Goal: Transaction & Acquisition: Purchase product/service

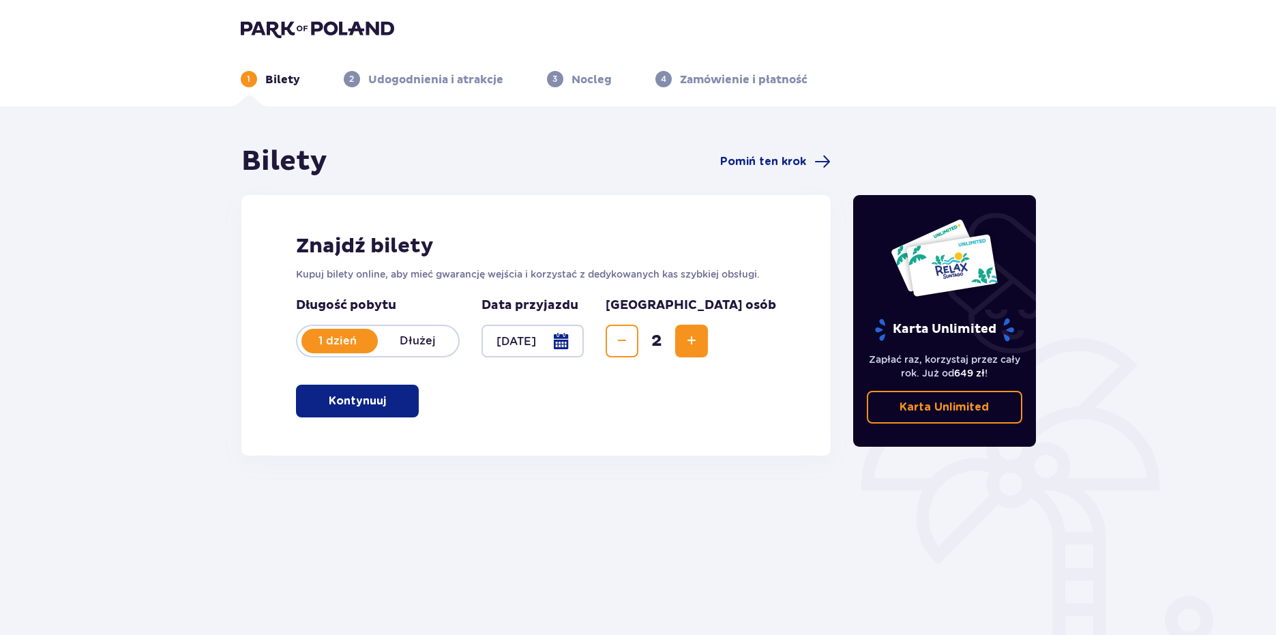
click at [356, 404] on p "Kontynuuj" at bounding box center [357, 400] width 57 height 15
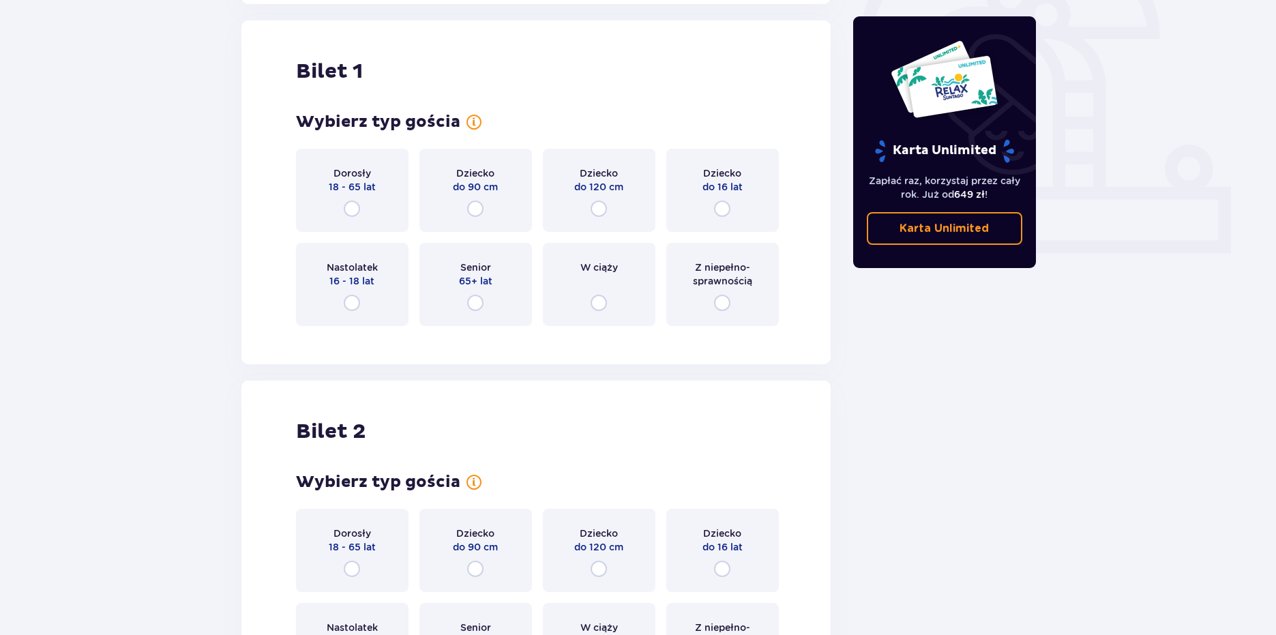
scroll to position [455, 0]
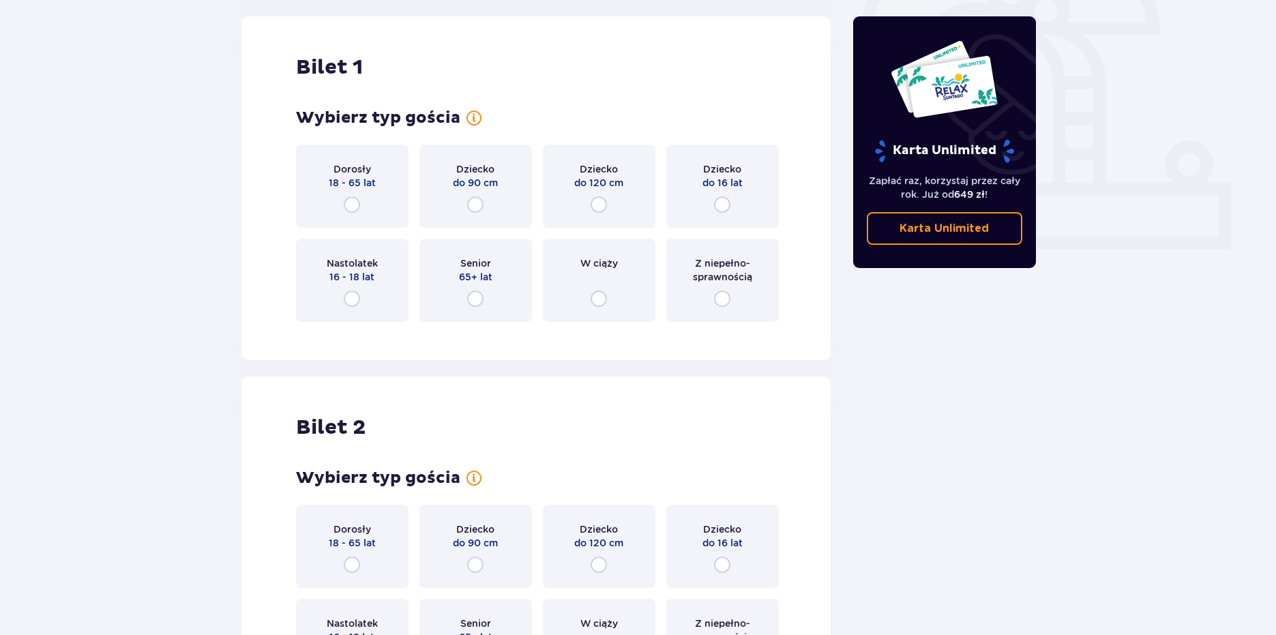
click at [334, 185] on p "18 - 65 lat" at bounding box center [352, 183] width 47 height 14
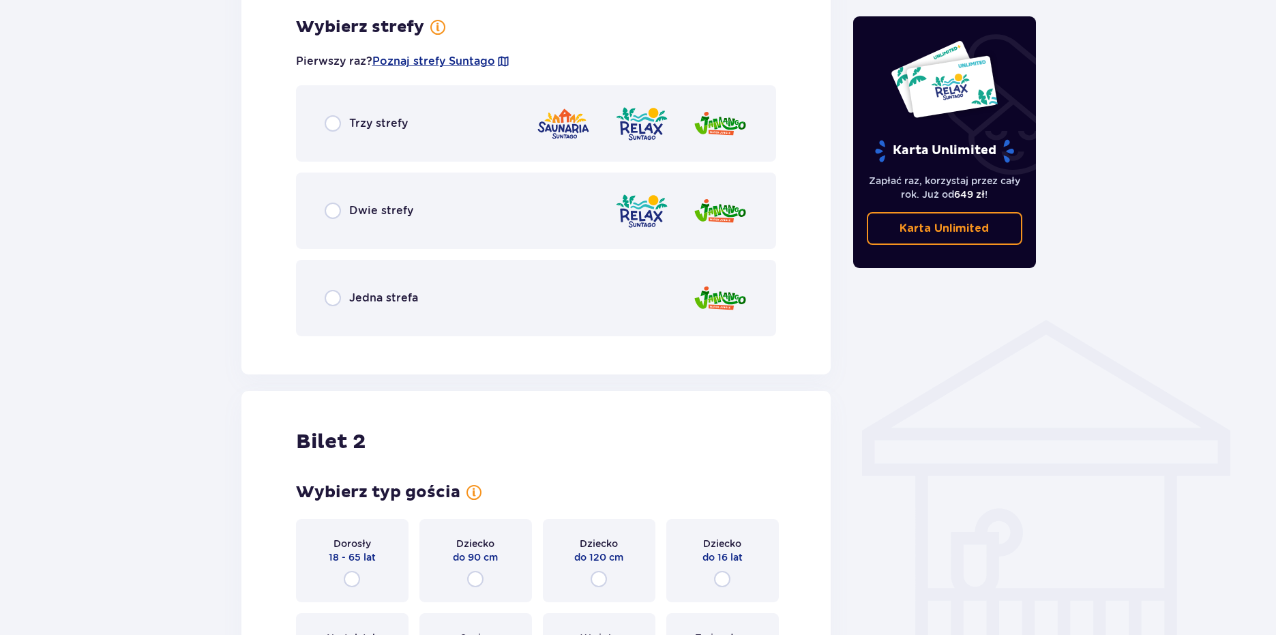
scroll to position [788, 0]
click at [209, 162] on div "Bilety Pomiń ten krok Znajdź bilety Kupuj bilety online, aby mieć gwarancję wej…" at bounding box center [638, 99] width 1276 height 1563
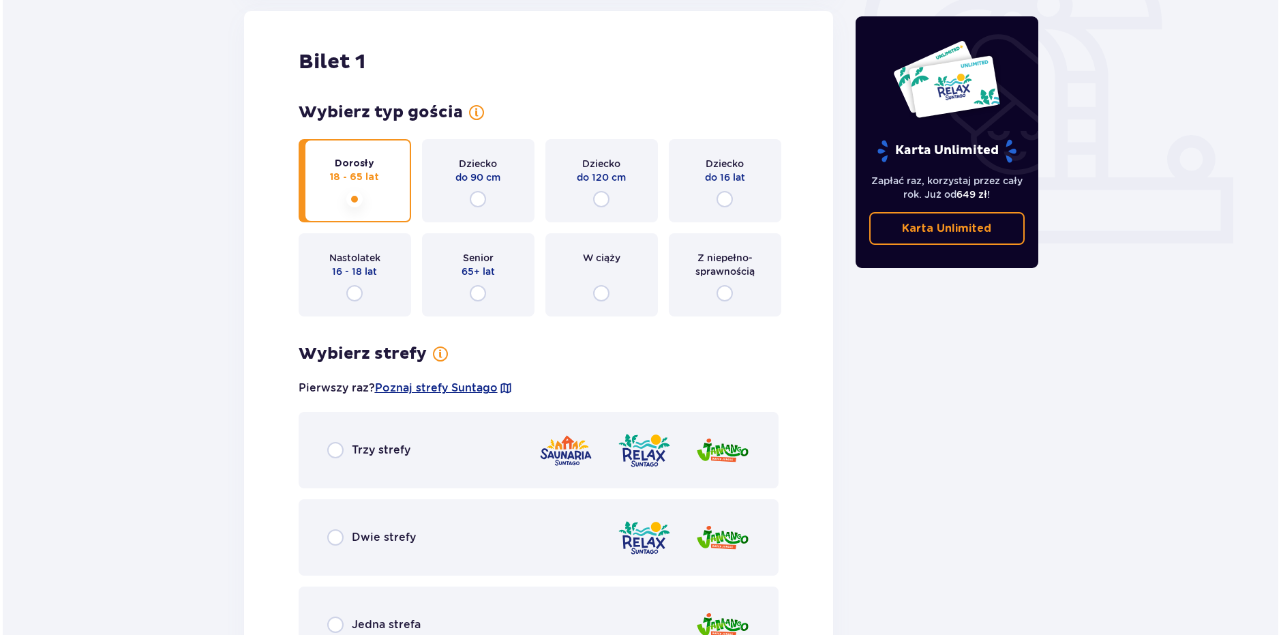
scroll to position [570, 0]
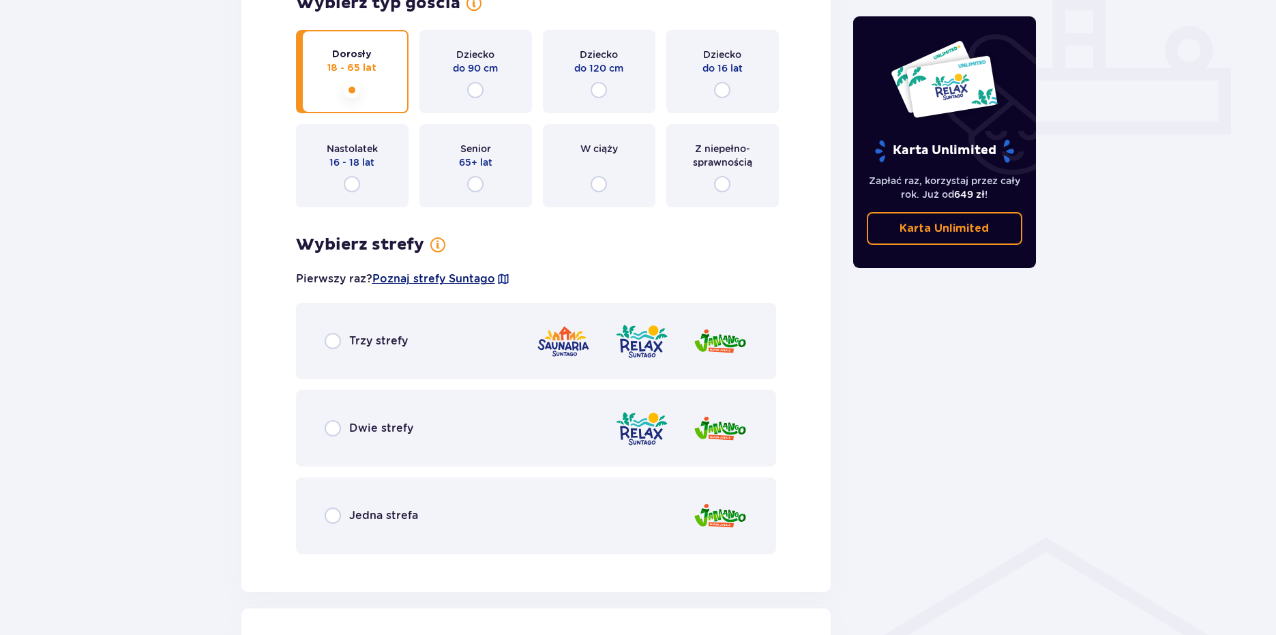
click at [467, 277] on span "Poznaj strefy Suntago" at bounding box center [433, 278] width 123 height 15
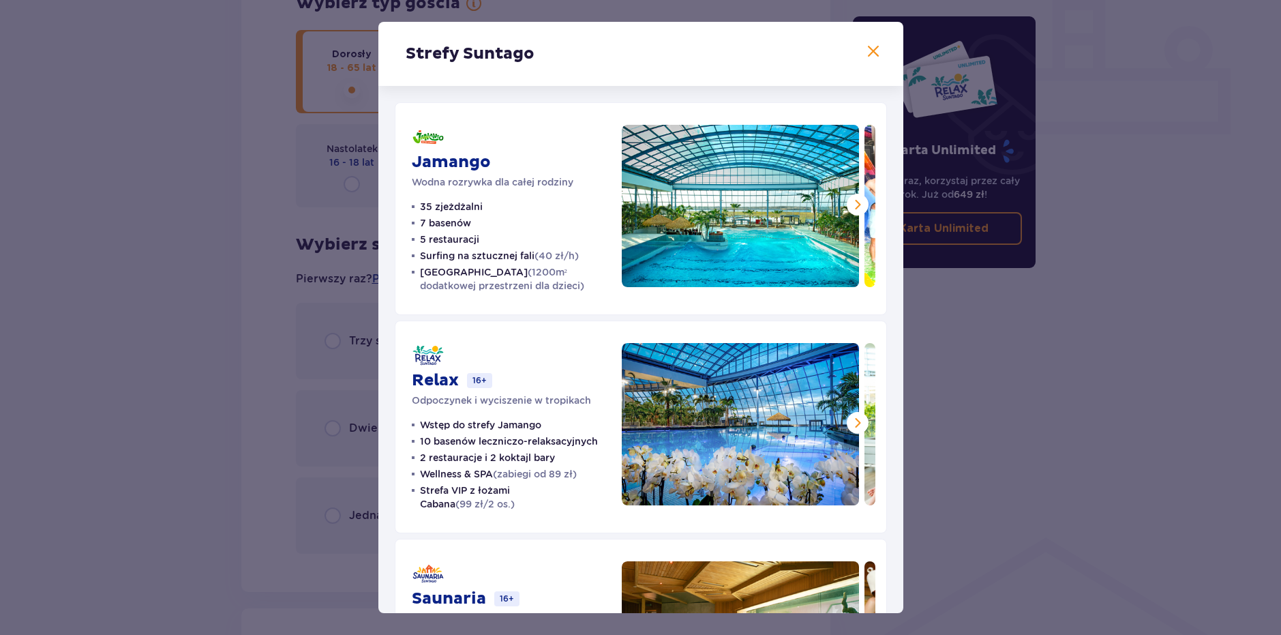
click at [855, 206] on span at bounding box center [857, 204] width 16 height 16
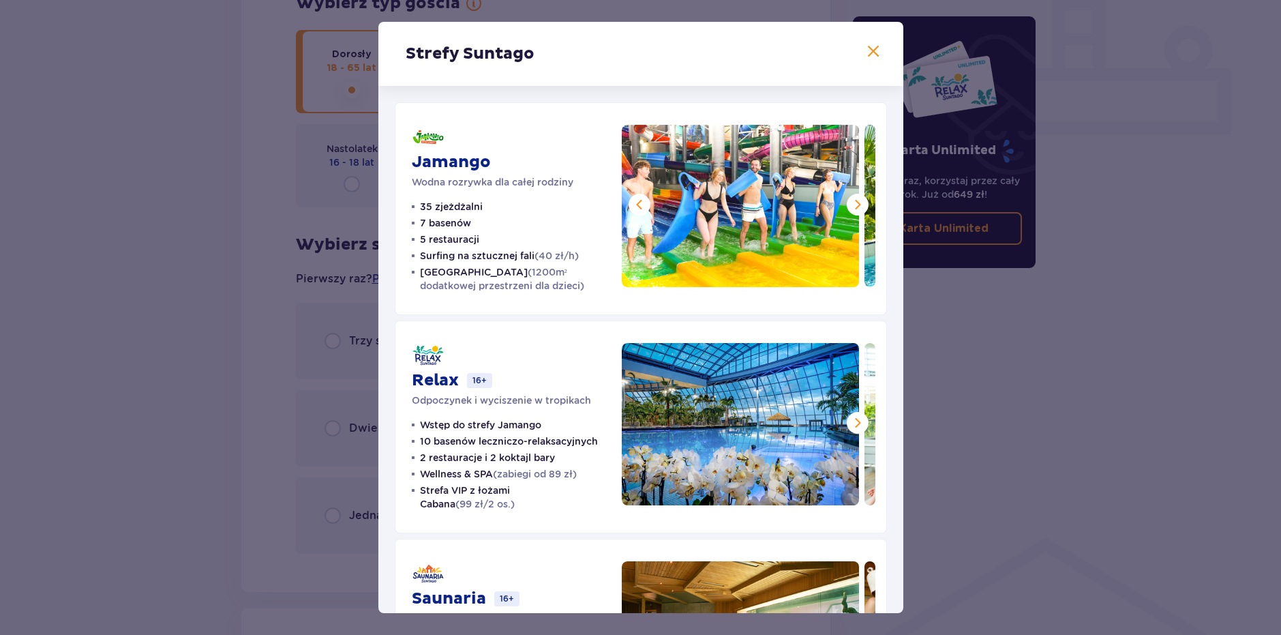
click at [855, 206] on span at bounding box center [857, 204] width 16 height 16
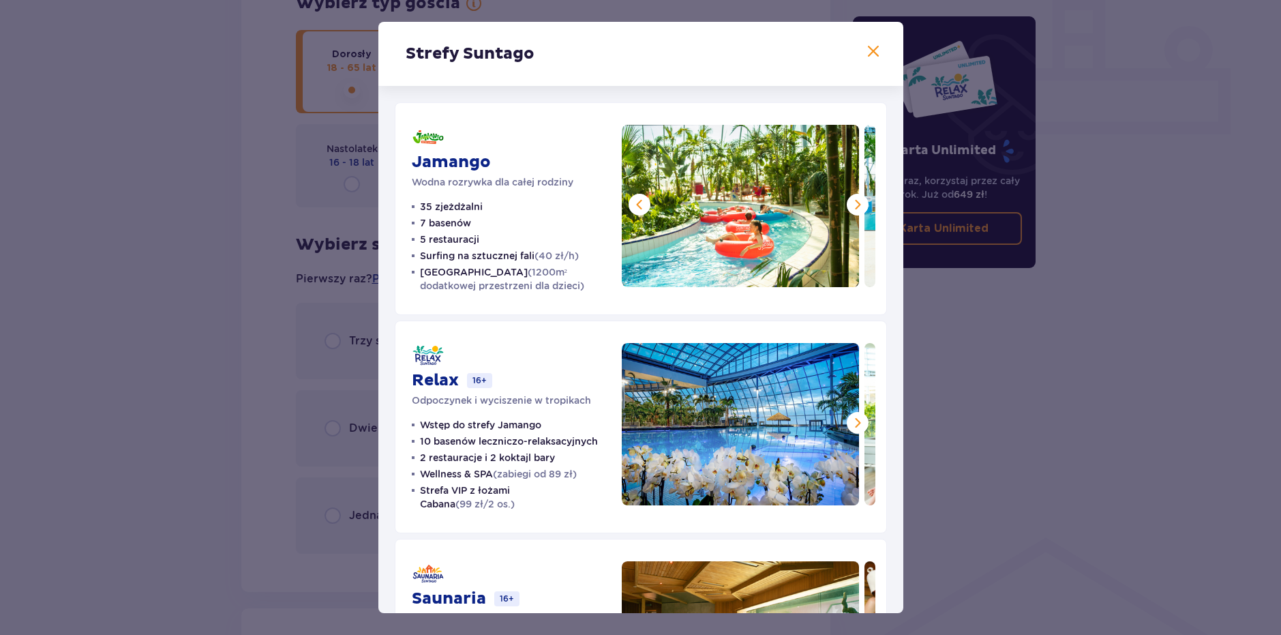
click at [855, 206] on span at bounding box center [857, 204] width 16 height 16
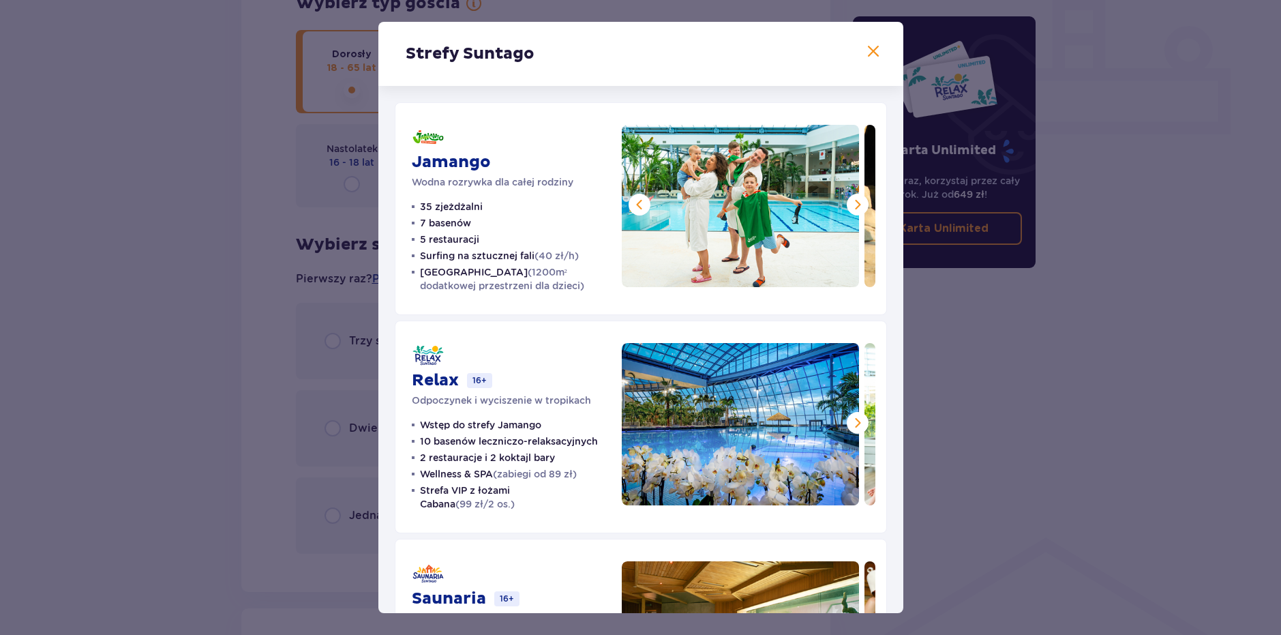
click at [855, 206] on span at bounding box center [857, 204] width 16 height 16
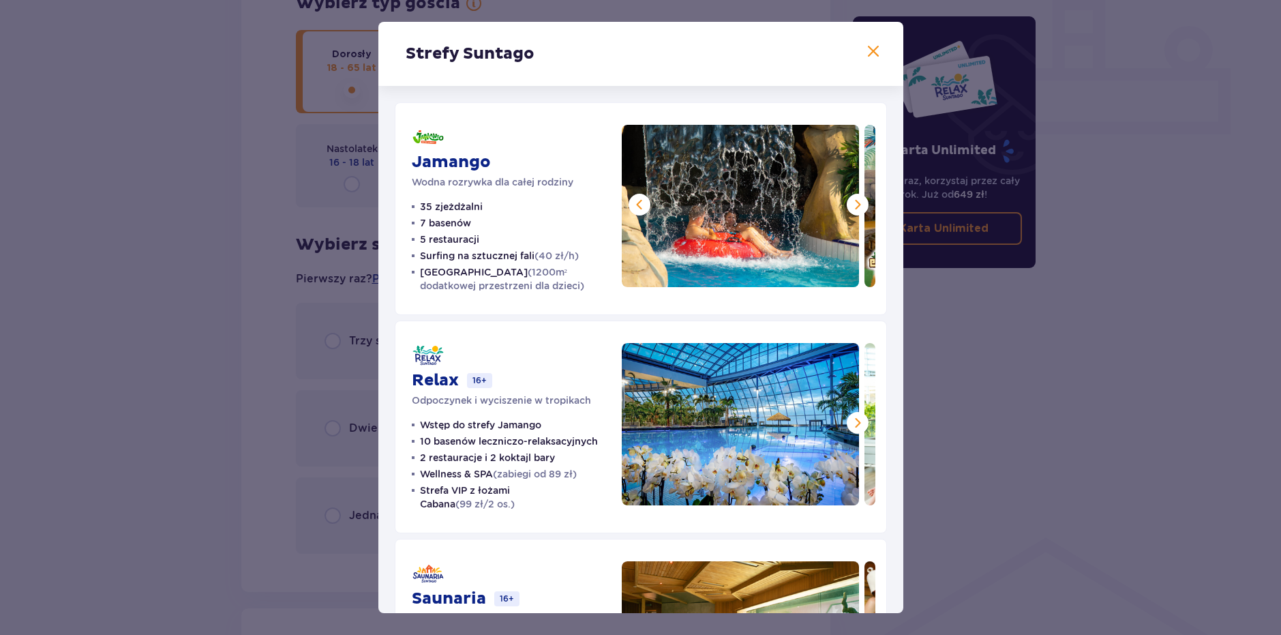
click at [855, 206] on span at bounding box center [857, 204] width 16 height 16
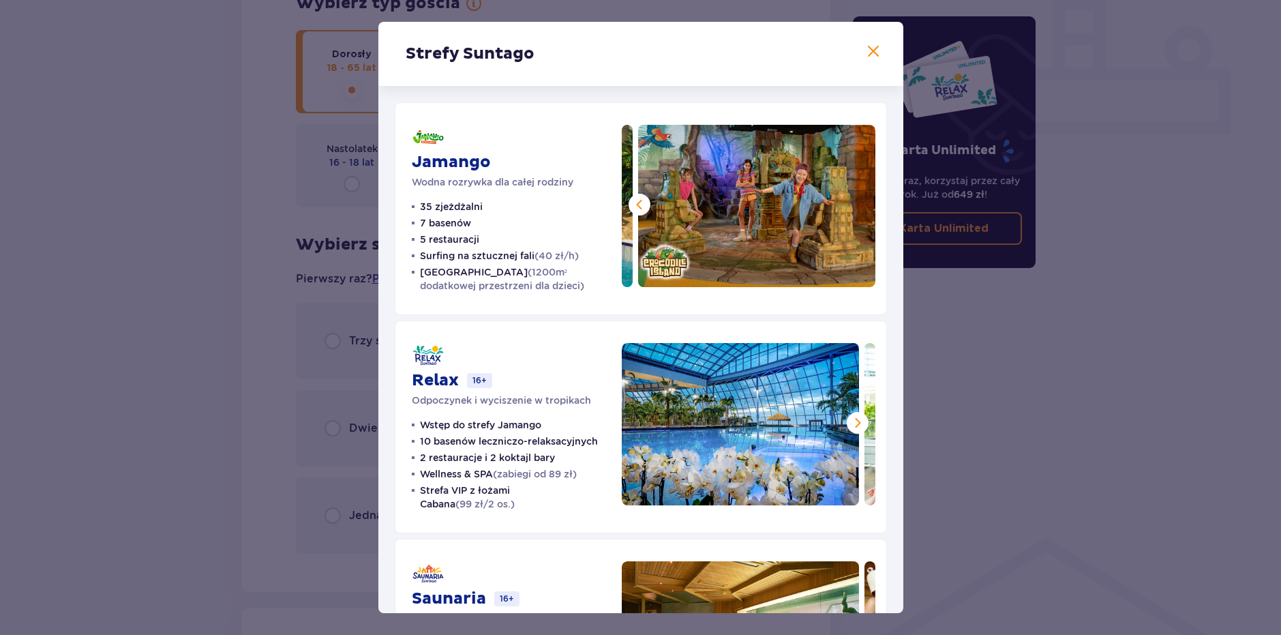
click at [855, 206] on img at bounding box center [756, 206] width 237 height 162
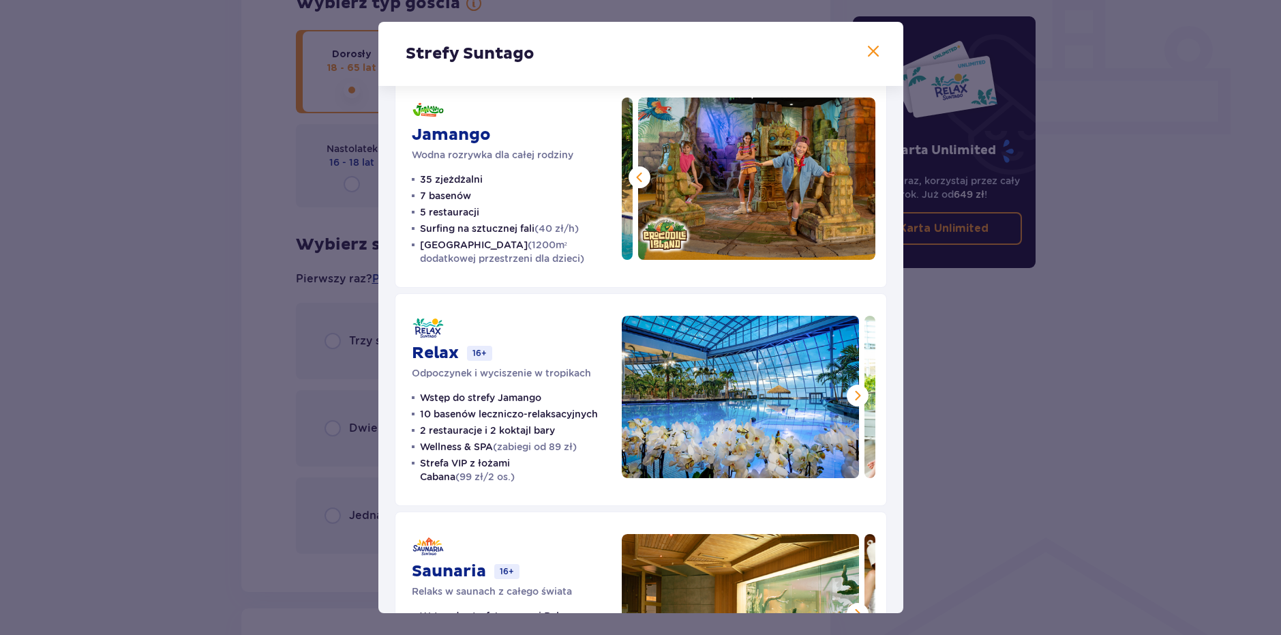
click at [630, 186] on button at bounding box center [640, 177] width 22 height 22
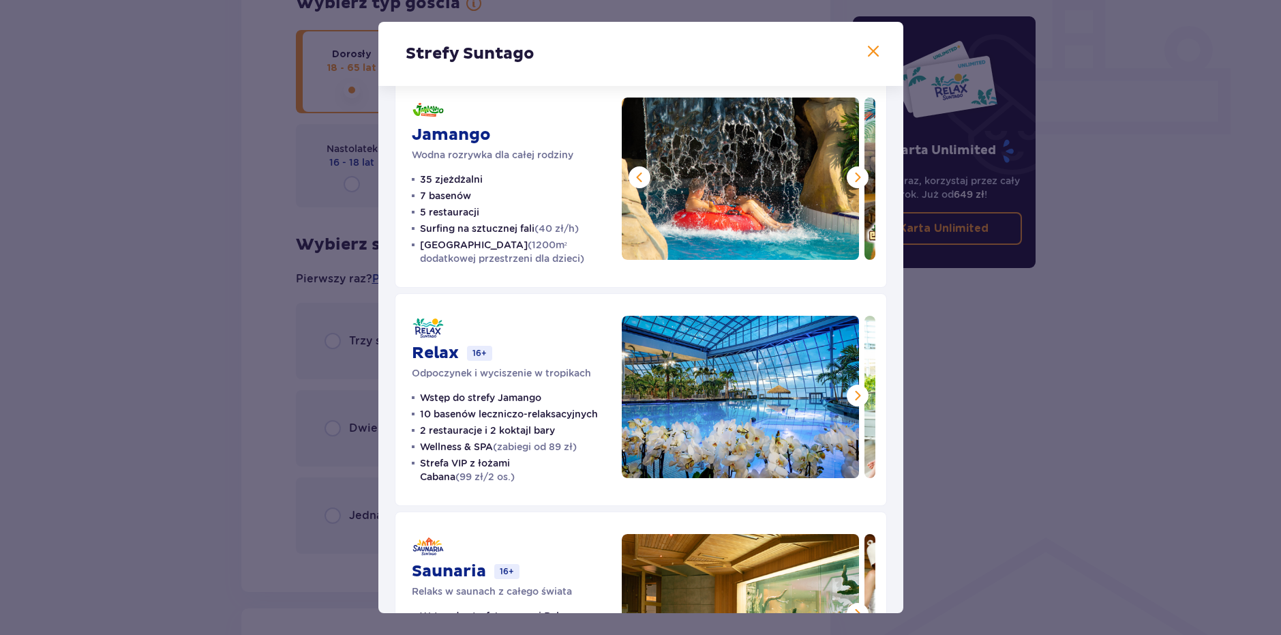
click at [630, 186] on button at bounding box center [640, 177] width 22 height 22
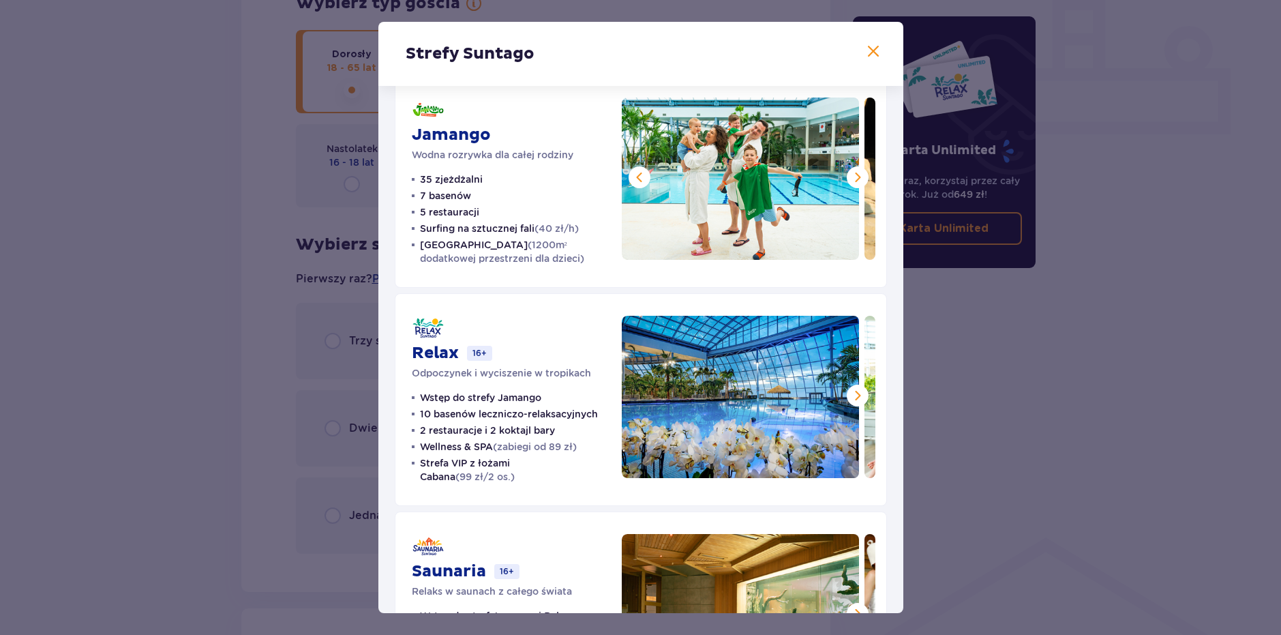
click at [630, 186] on button at bounding box center [640, 177] width 22 height 22
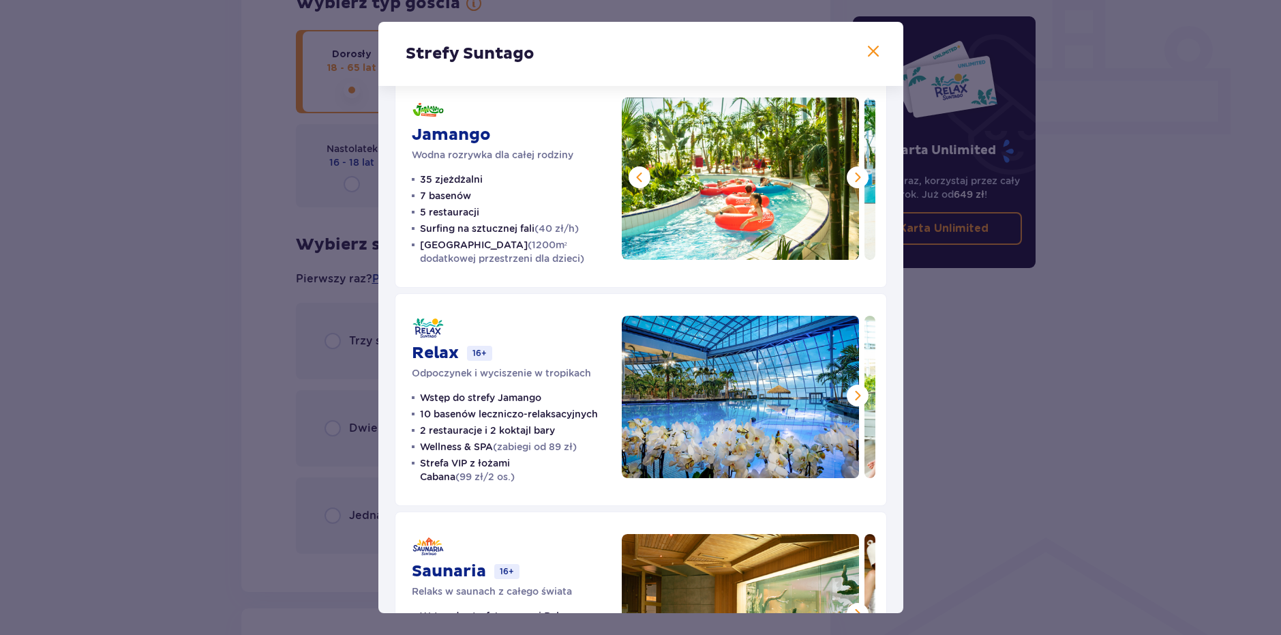
click at [630, 186] on button at bounding box center [640, 177] width 22 height 22
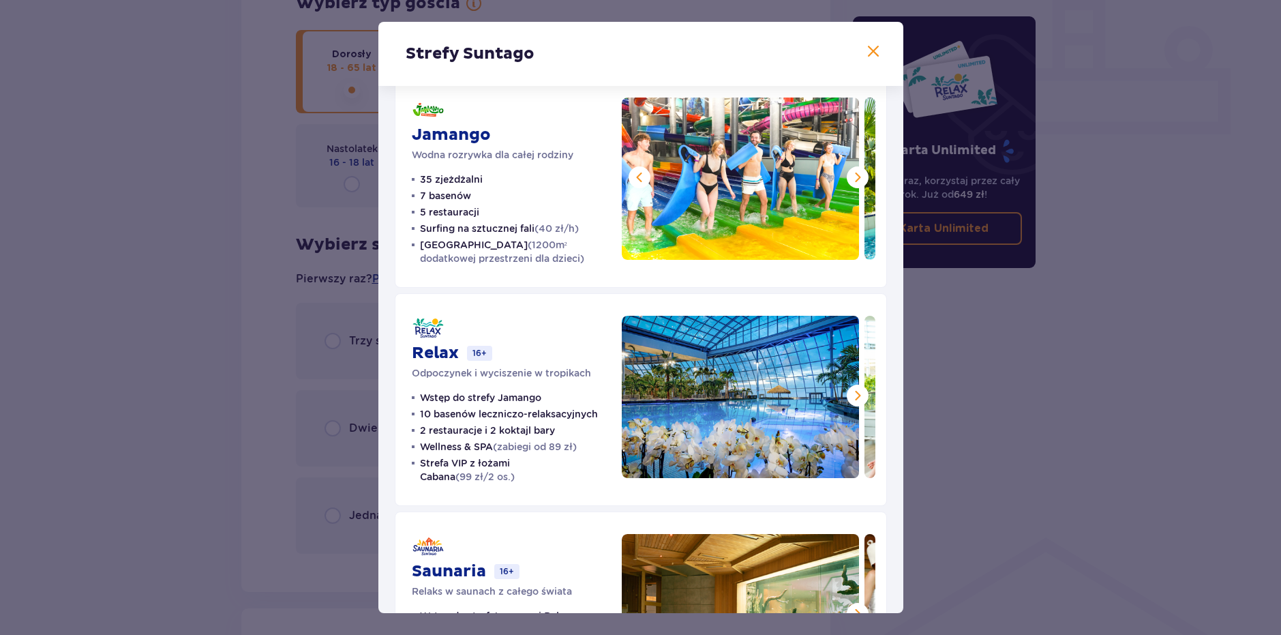
click at [630, 186] on button at bounding box center [640, 177] width 22 height 22
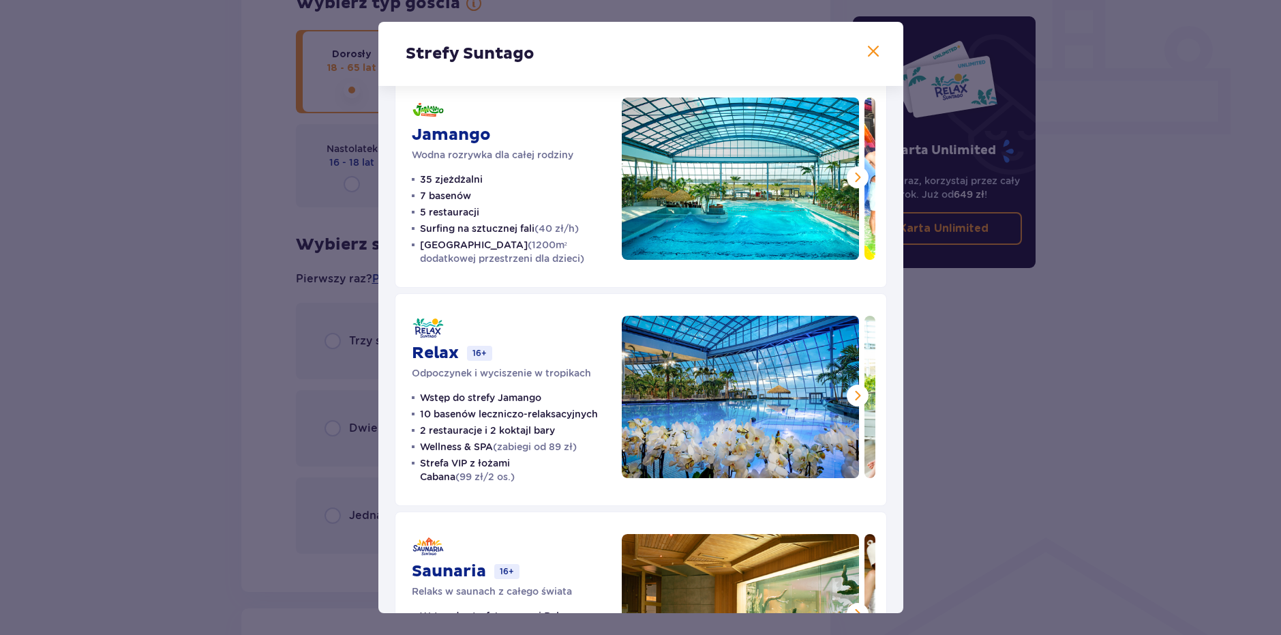
click at [859, 175] on span at bounding box center [857, 177] width 16 height 16
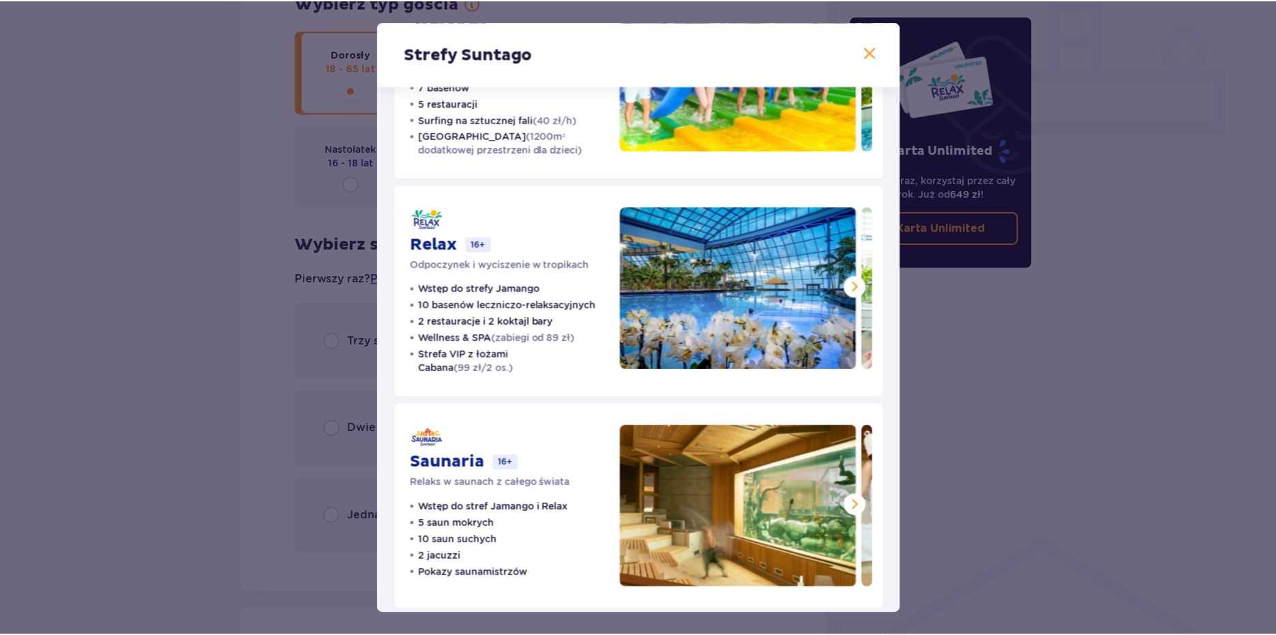
scroll to position [149, 0]
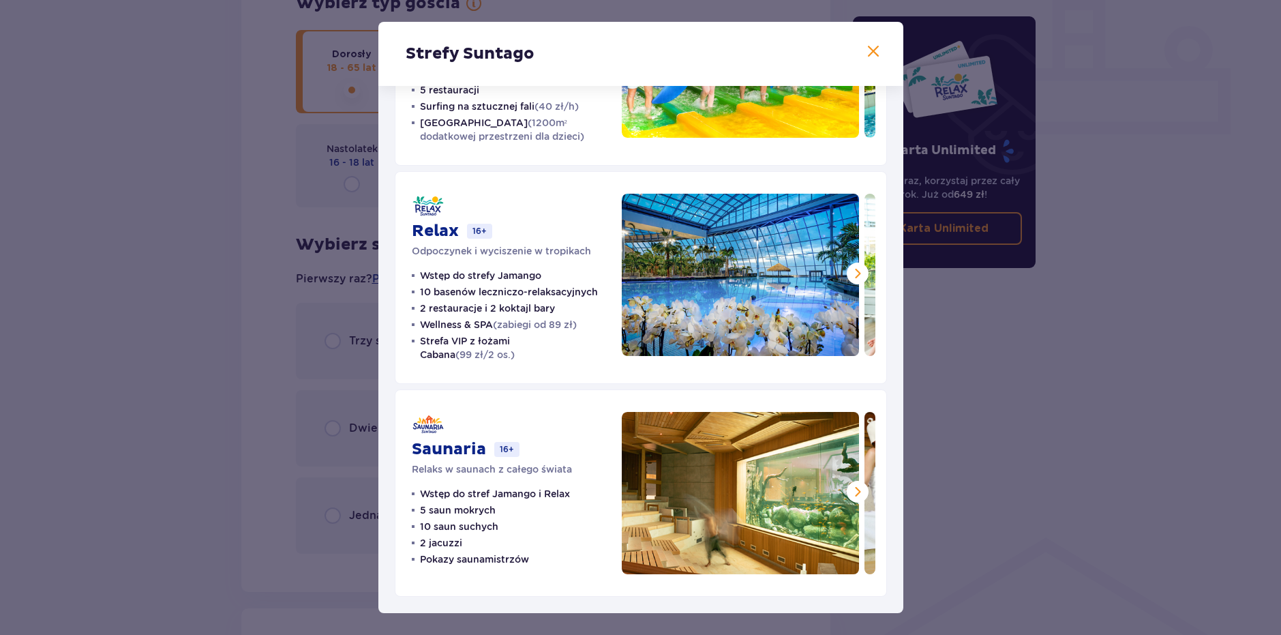
click at [849, 277] on span at bounding box center [857, 273] width 16 height 16
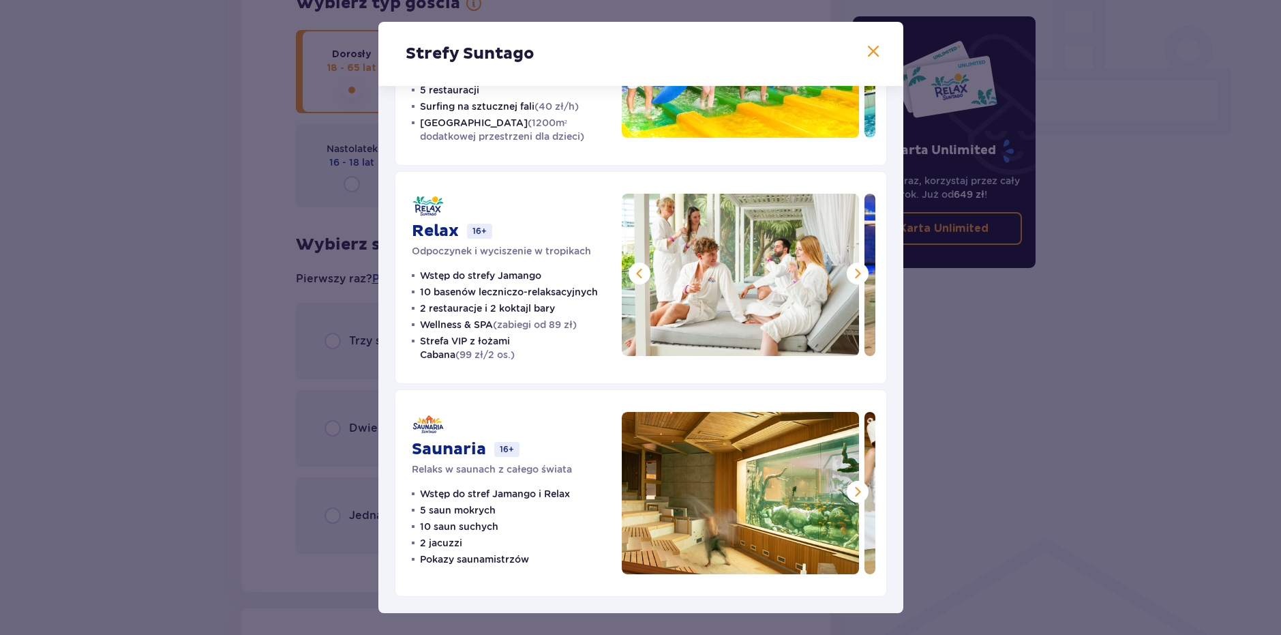
click at [849, 277] on span at bounding box center [857, 273] width 16 height 16
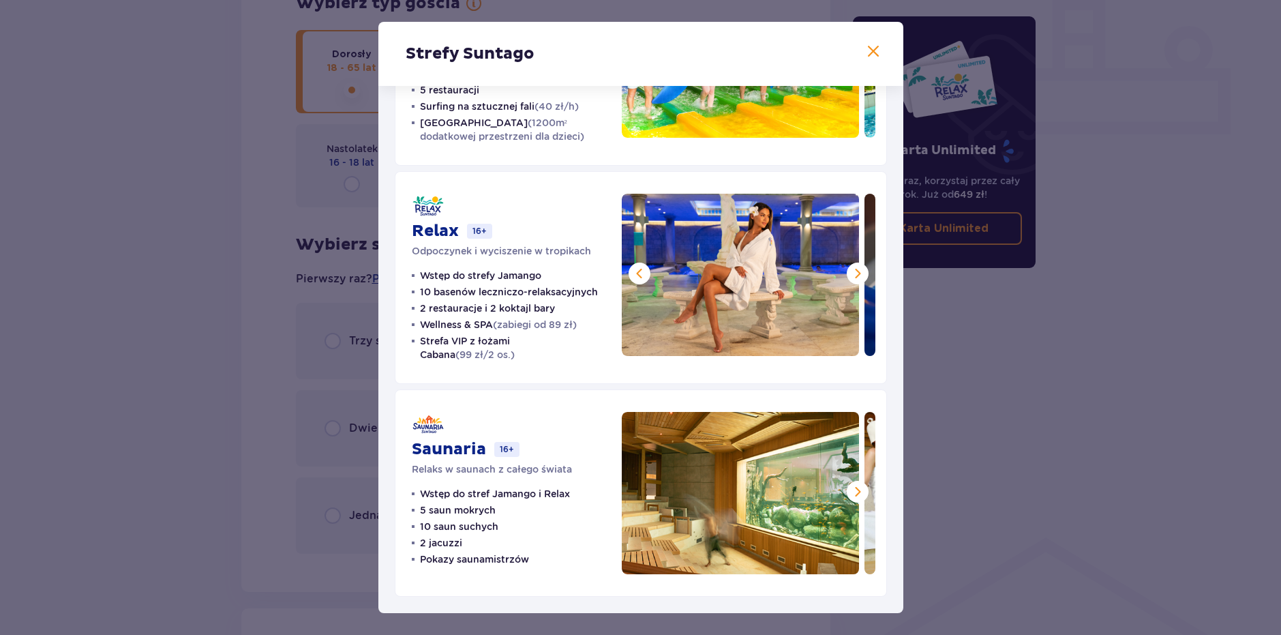
click at [849, 277] on span at bounding box center [857, 273] width 16 height 16
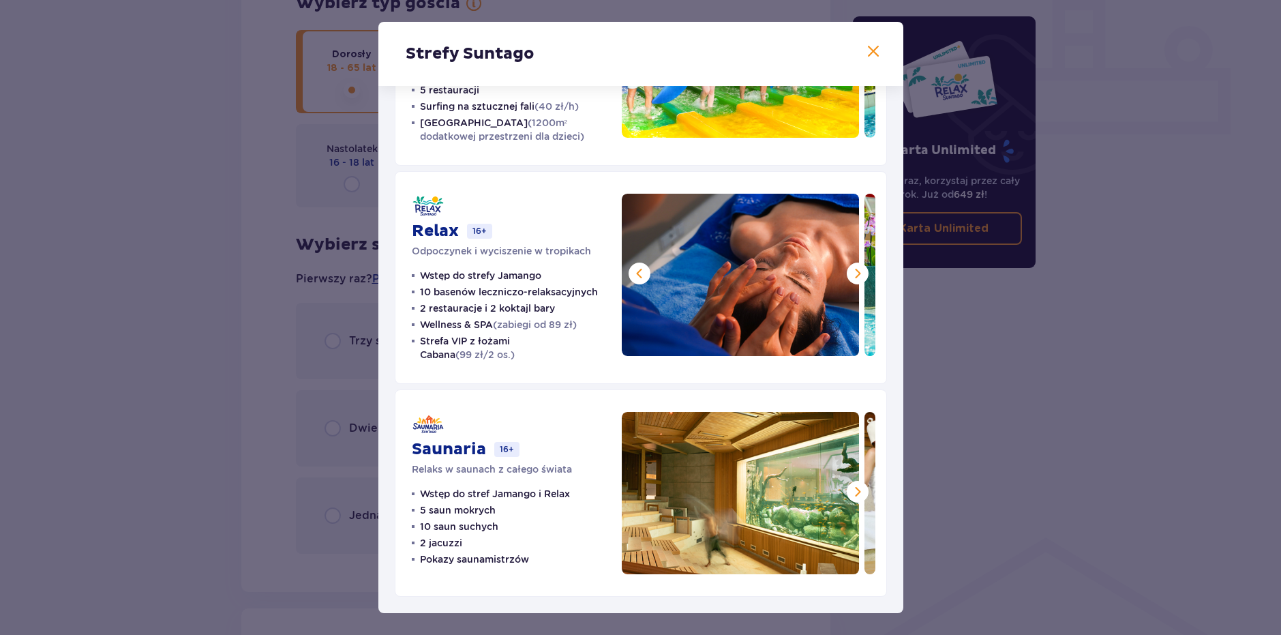
click at [849, 277] on span at bounding box center [857, 273] width 16 height 16
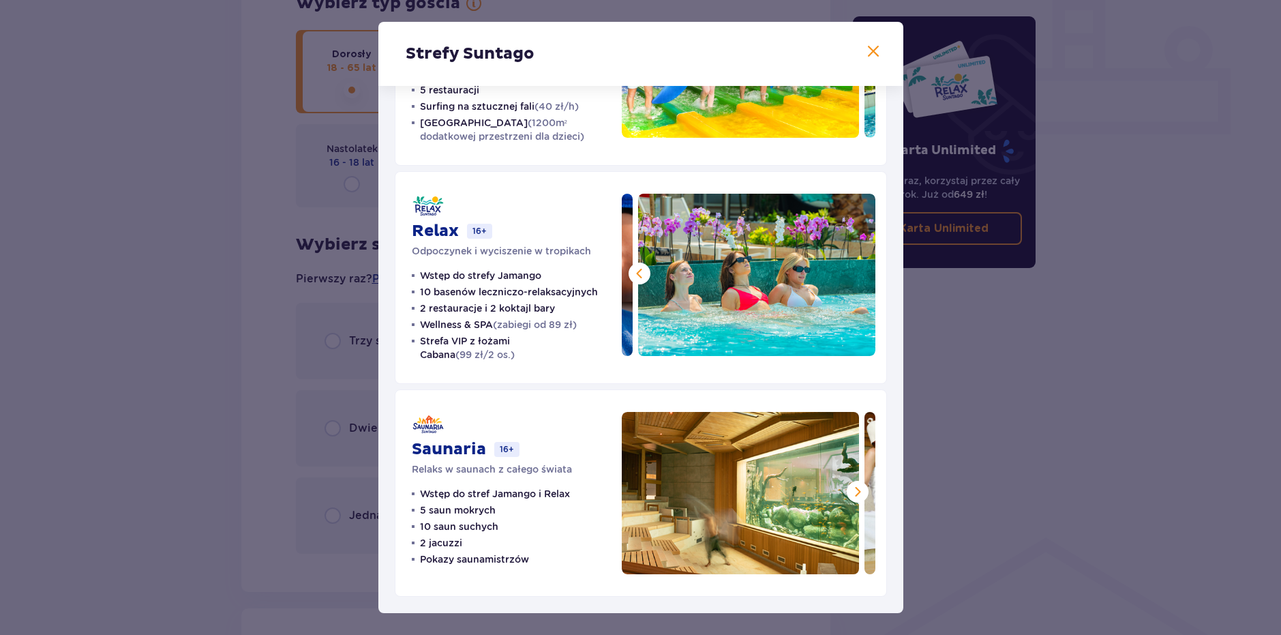
click at [858, 496] on span at bounding box center [857, 491] width 16 height 16
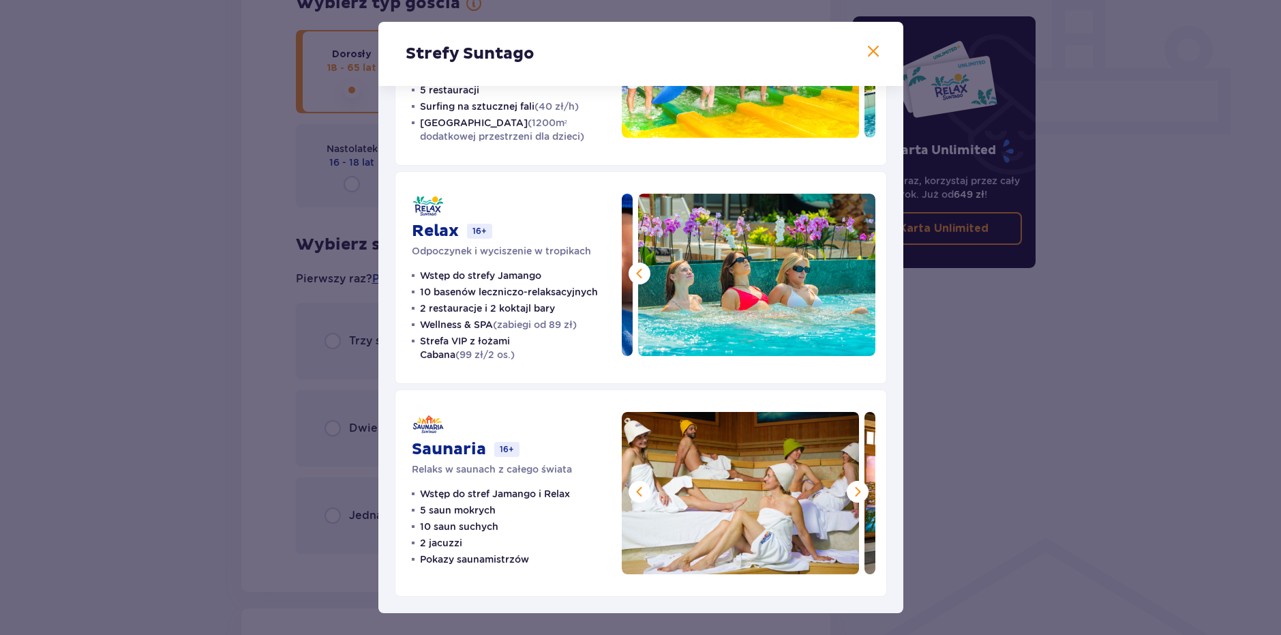
click at [858, 496] on span at bounding box center [857, 491] width 16 height 16
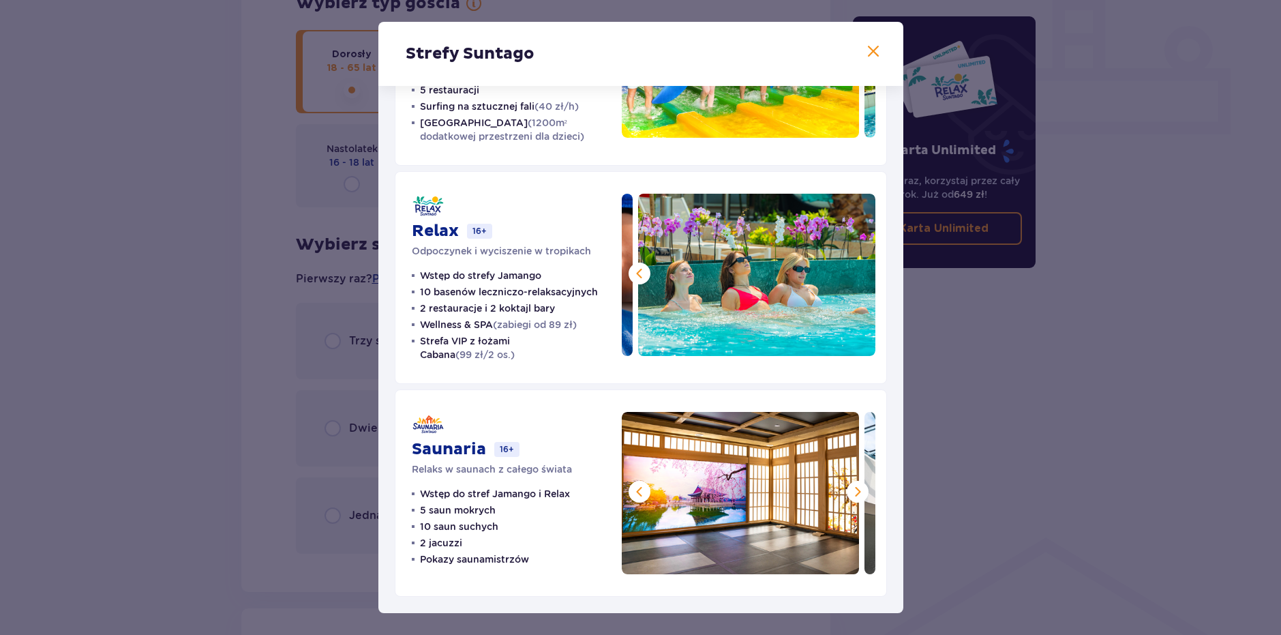
click at [858, 496] on span at bounding box center [857, 491] width 16 height 16
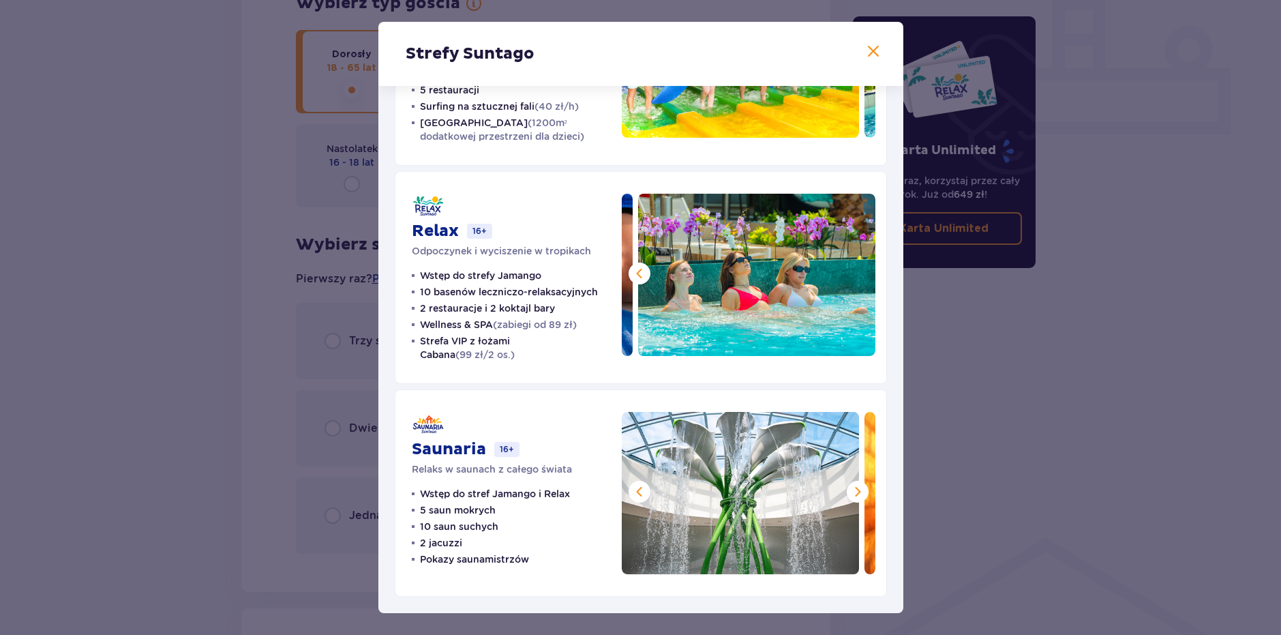
click at [858, 496] on span at bounding box center [857, 491] width 16 height 16
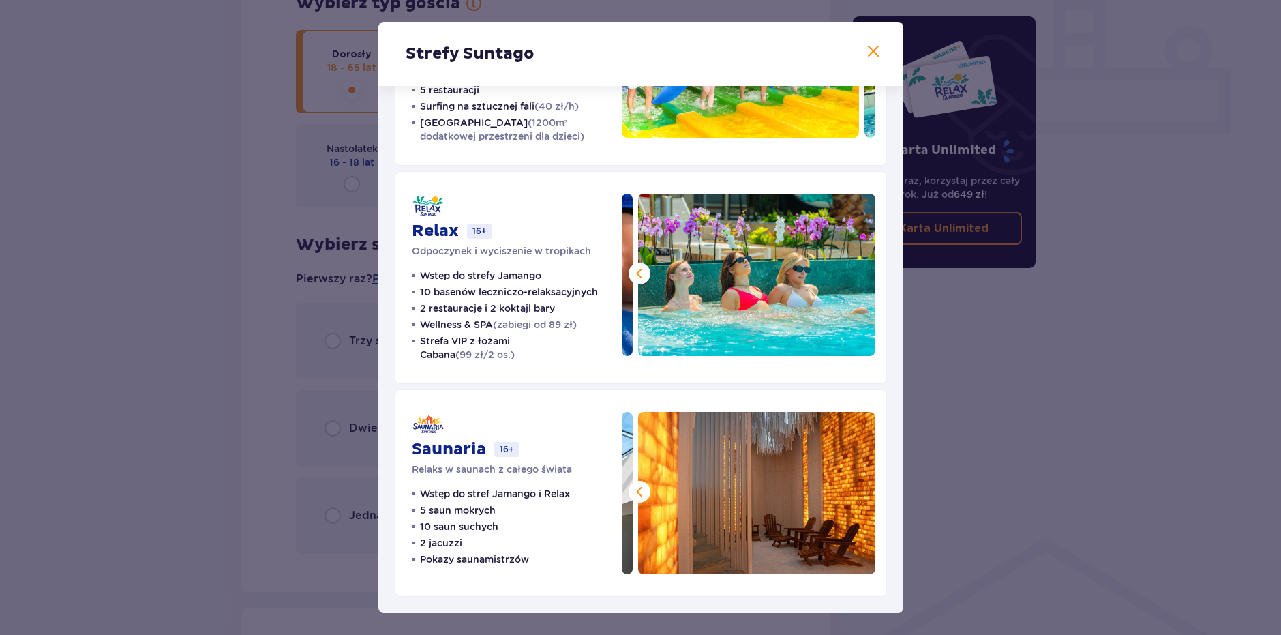
click at [866, 56] on span at bounding box center [873, 52] width 16 height 16
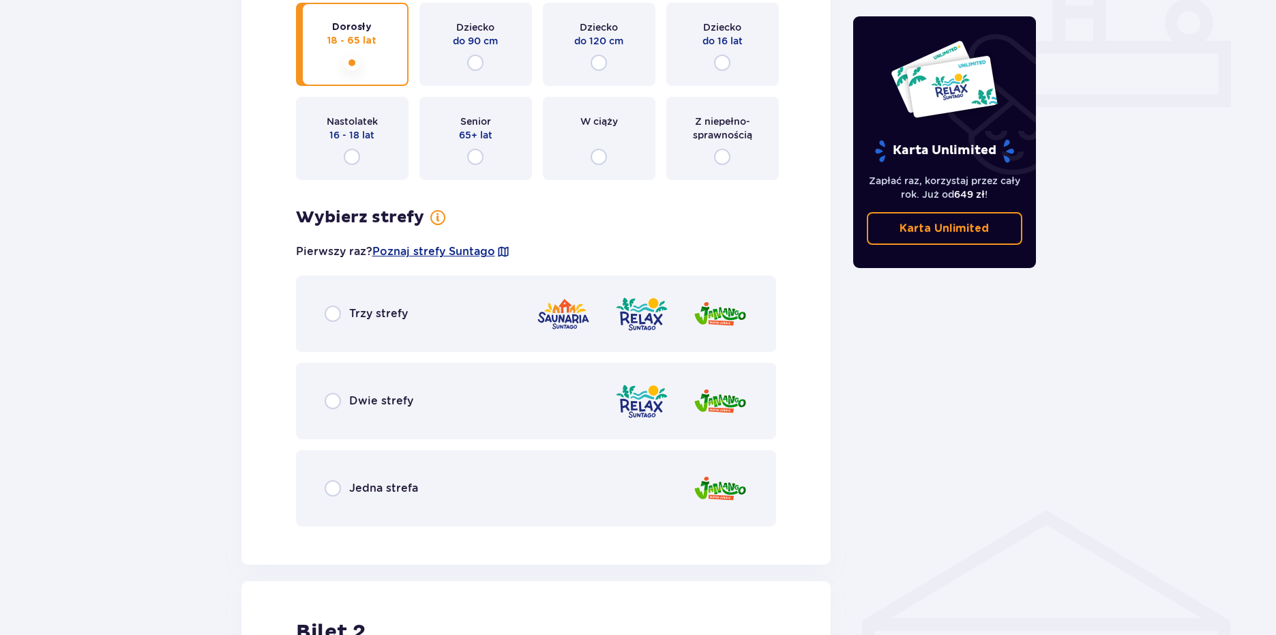
click at [196, 326] on div "Bilety Pomiń ten krok Znajdź bilety Kupuj bilety online, aby mieć gwarancję wej…" at bounding box center [638, 290] width 1276 height 1563
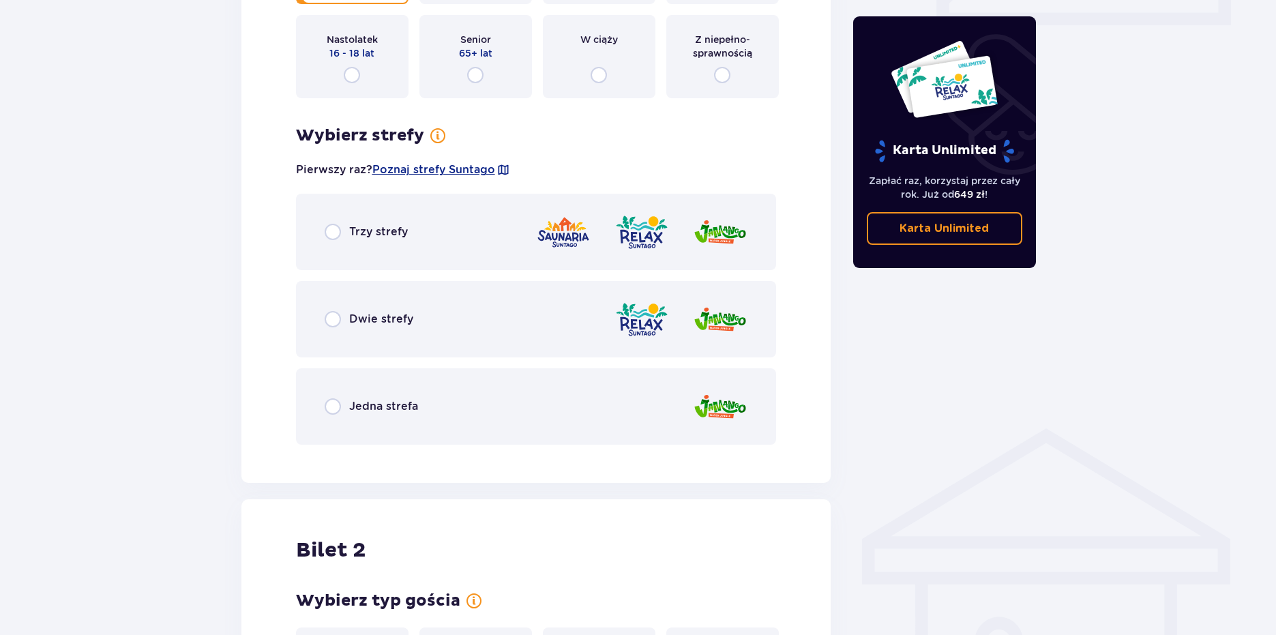
scroll to position [652, 0]
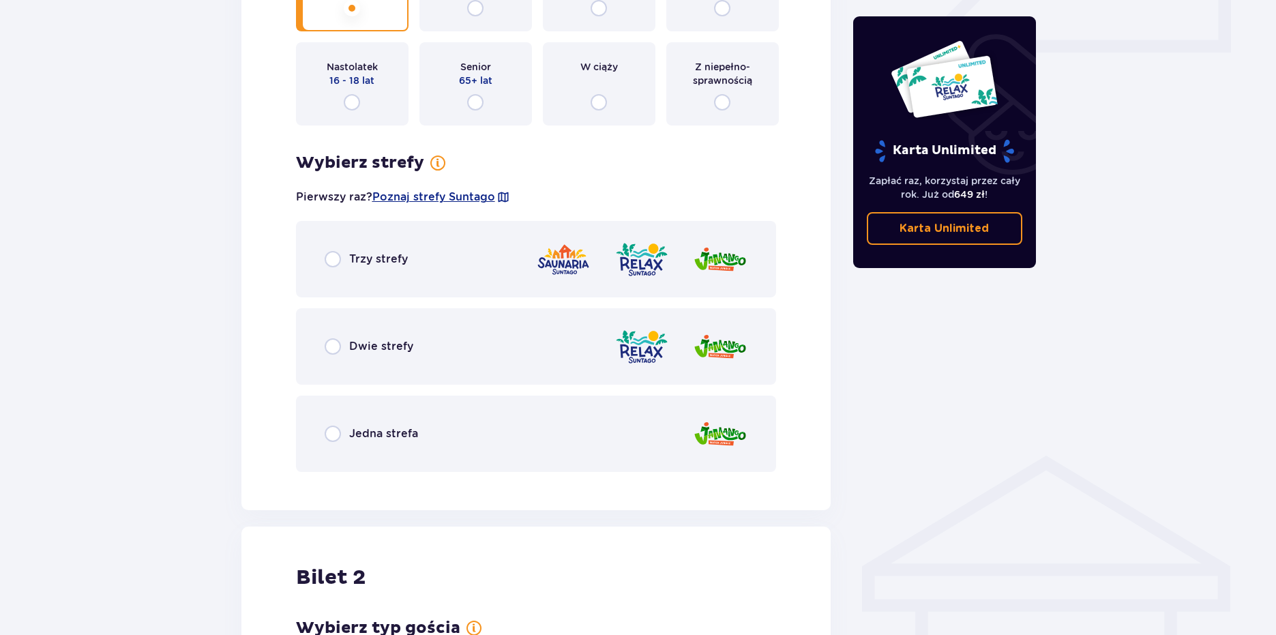
click at [313, 273] on div "Trzy strefy" at bounding box center [536, 259] width 481 height 76
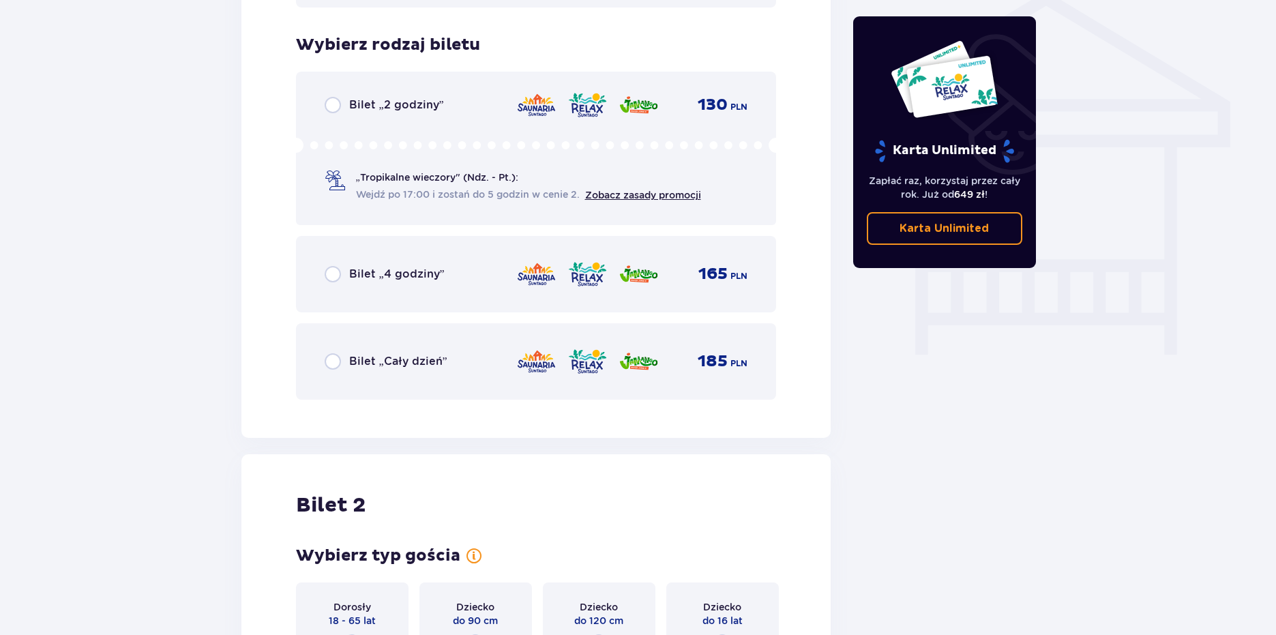
scroll to position [1134, 0]
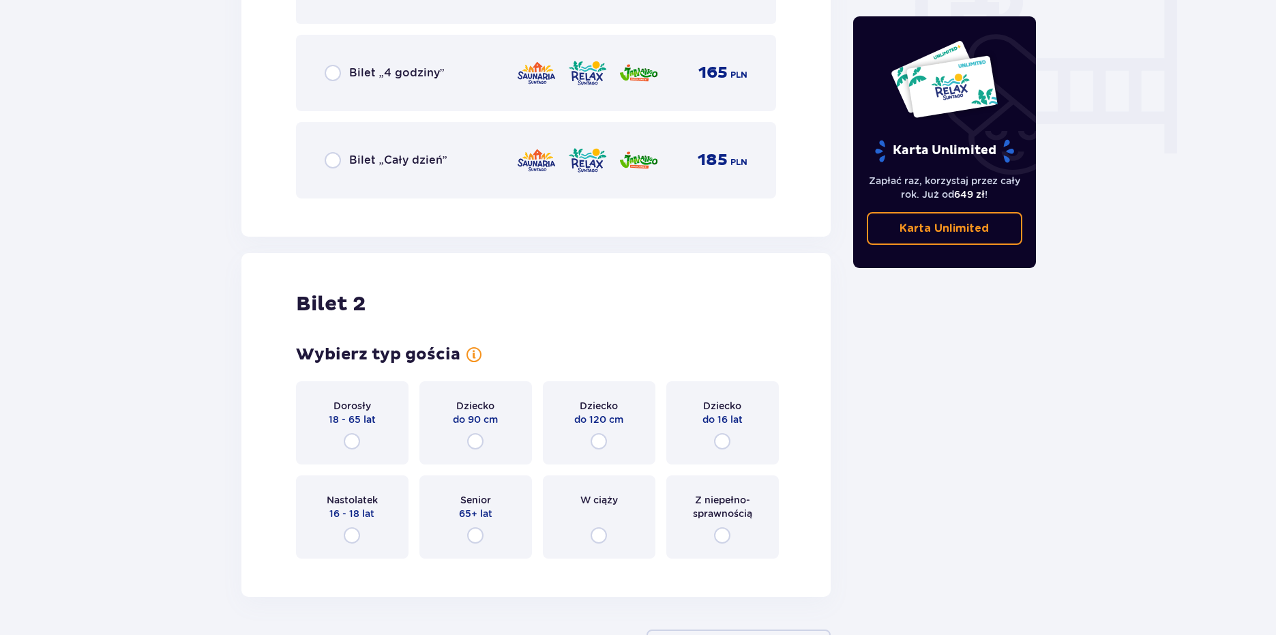
click at [338, 417] on p "18 - 65 lat" at bounding box center [352, 419] width 47 height 14
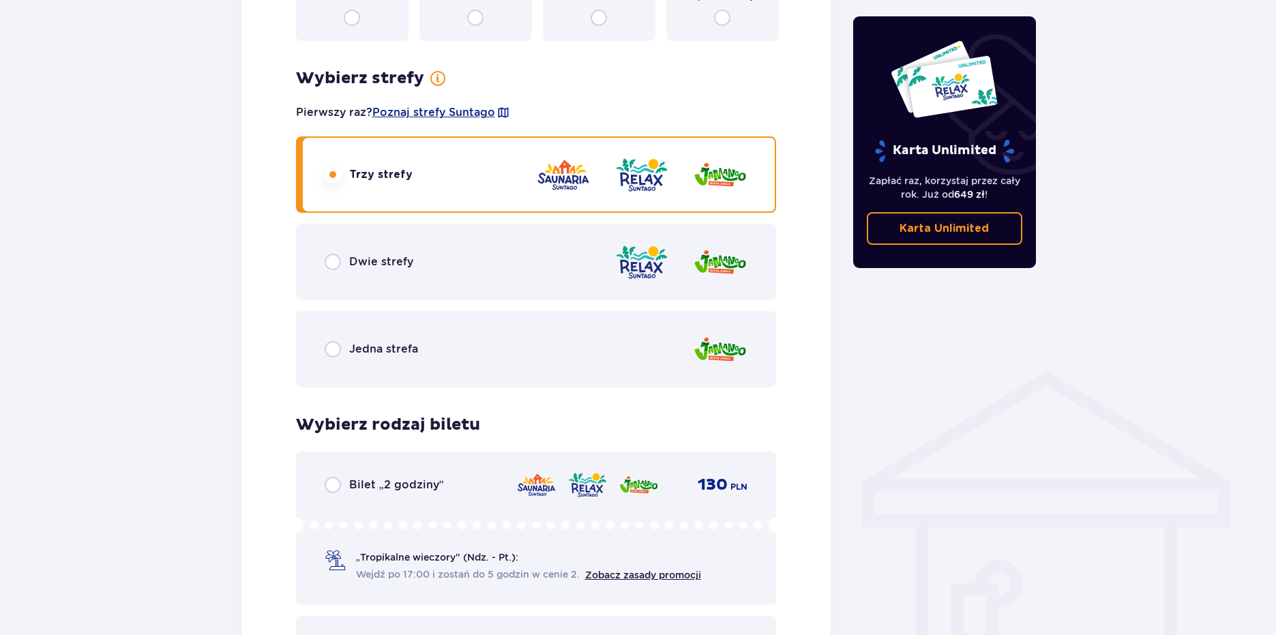
scroll to position [682, 0]
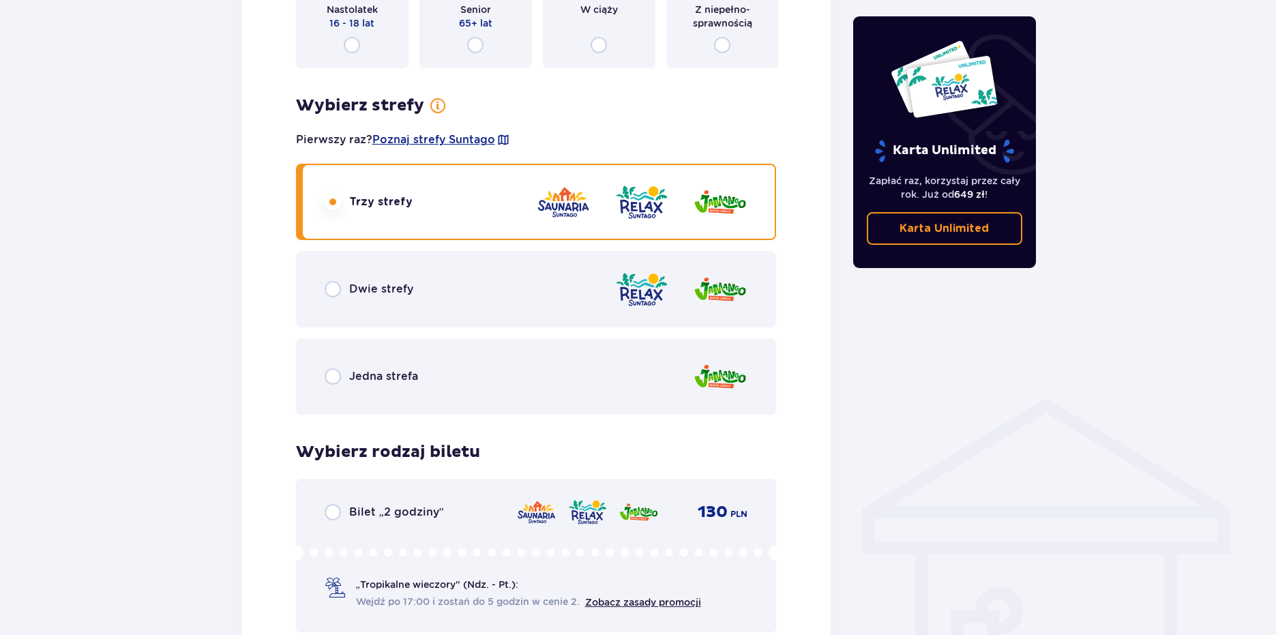
click at [194, 368] on div "Bilety Pomiń ten krok Znajdź bilety Kupuj bilety online, aby mieć gwarancję wej…" at bounding box center [638, 547] width 1276 height 2301
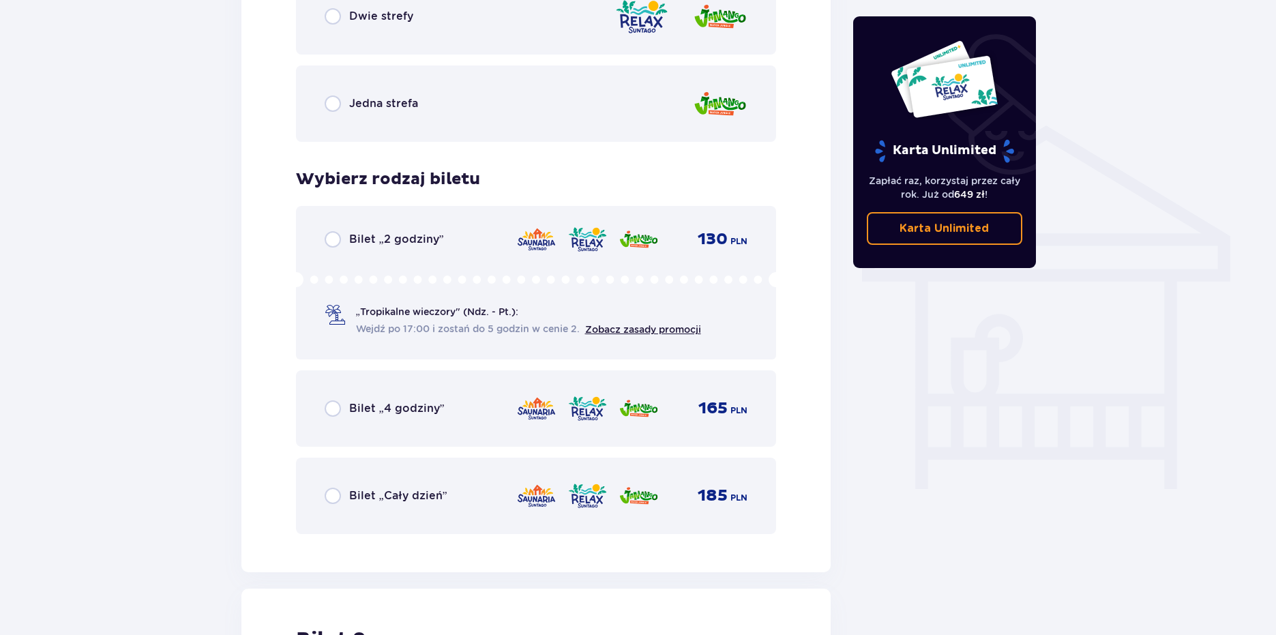
scroll to position [1009, 0]
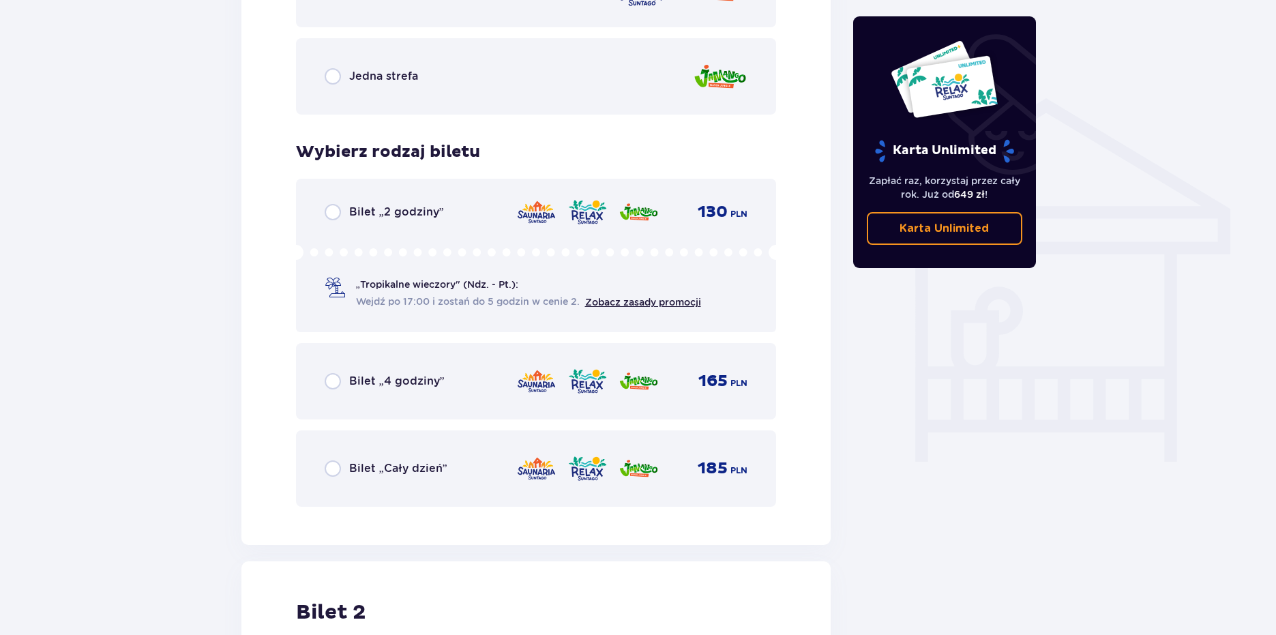
click at [300, 380] on div "Bilet „4 godziny” 165 PLN" at bounding box center [536, 381] width 481 height 76
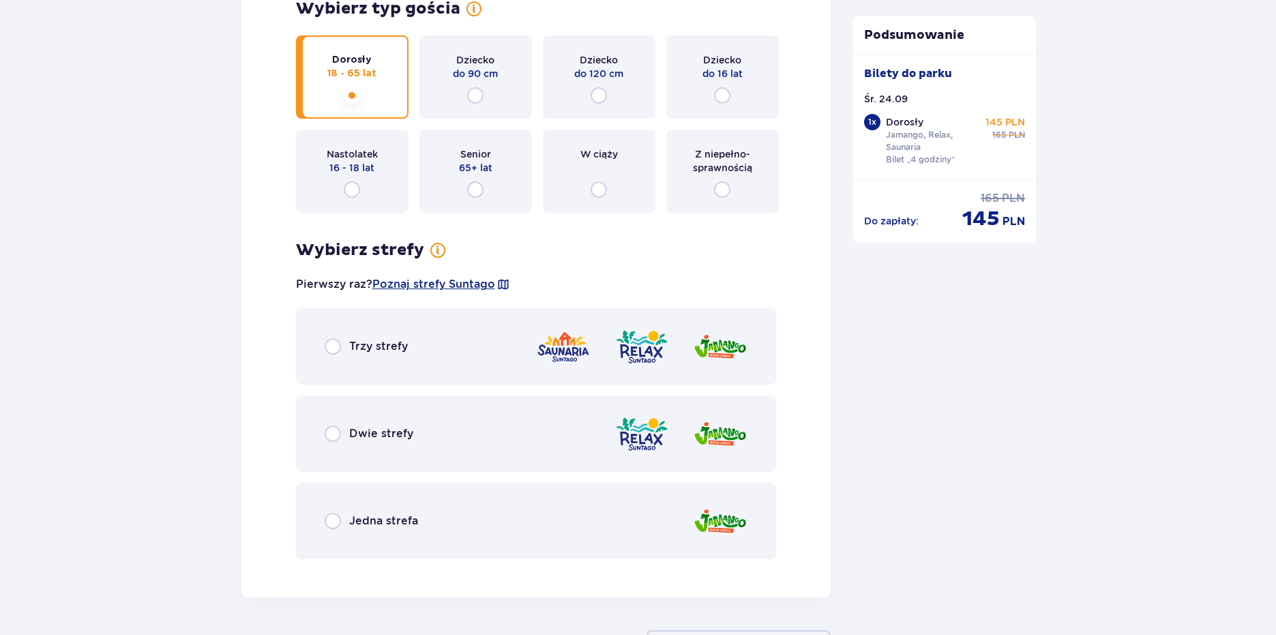
click at [344, 336] on div "Trzy strefy" at bounding box center [536, 346] width 481 height 76
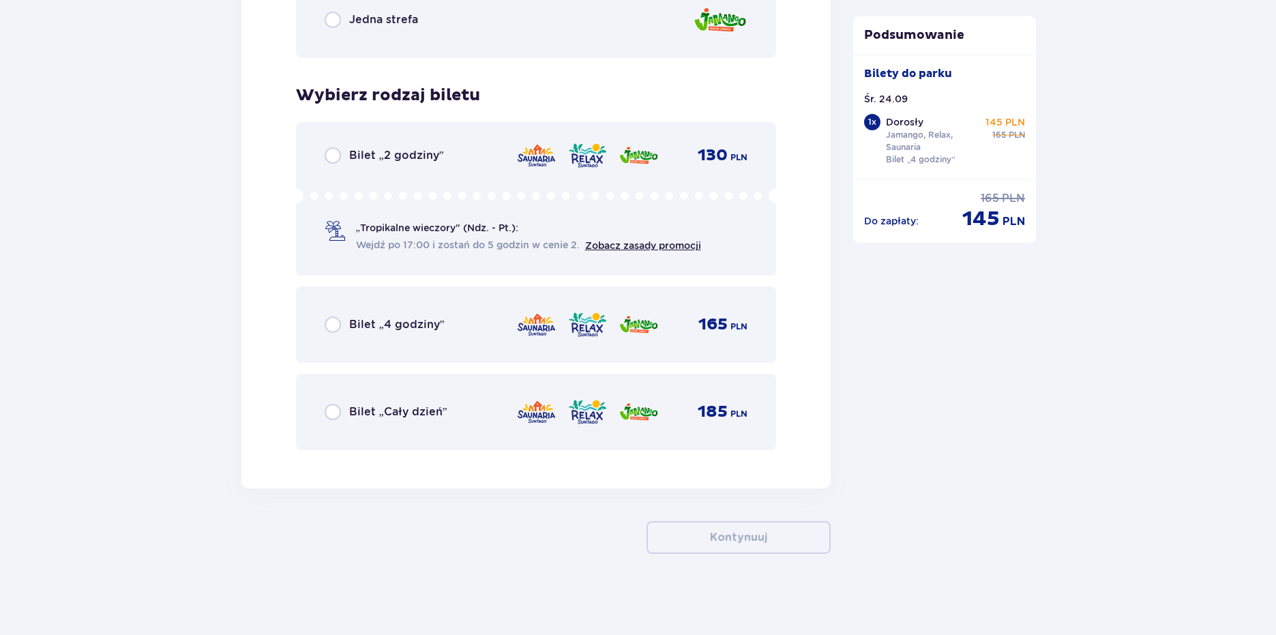
scroll to position [2165, 0]
click at [337, 340] on div "Bilet „4 godziny” 165 PLN" at bounding box center [536, 324] width 481 height 76
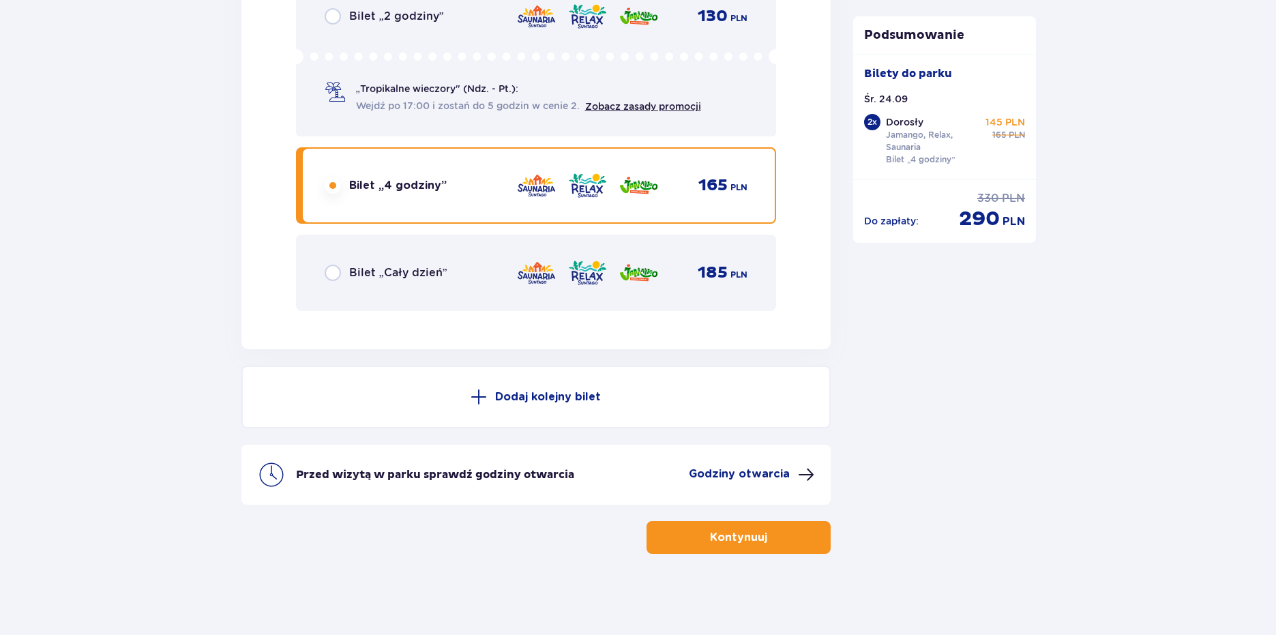
scroll to position [2304, 0]
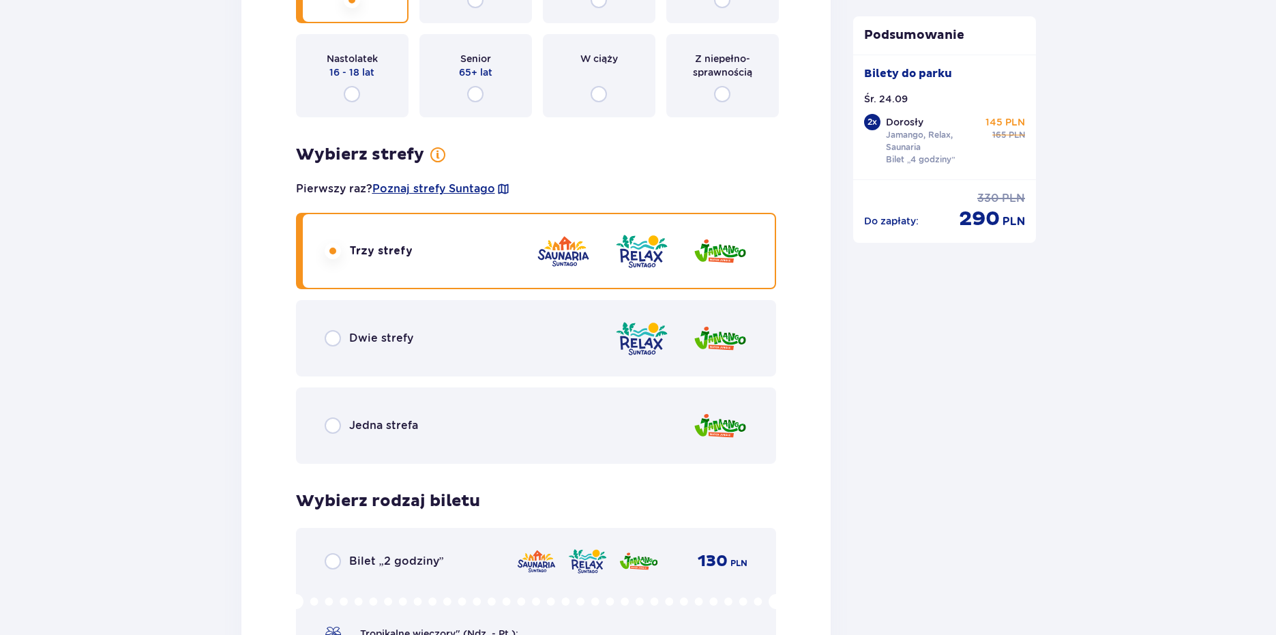
scroll to position [1867, 0]
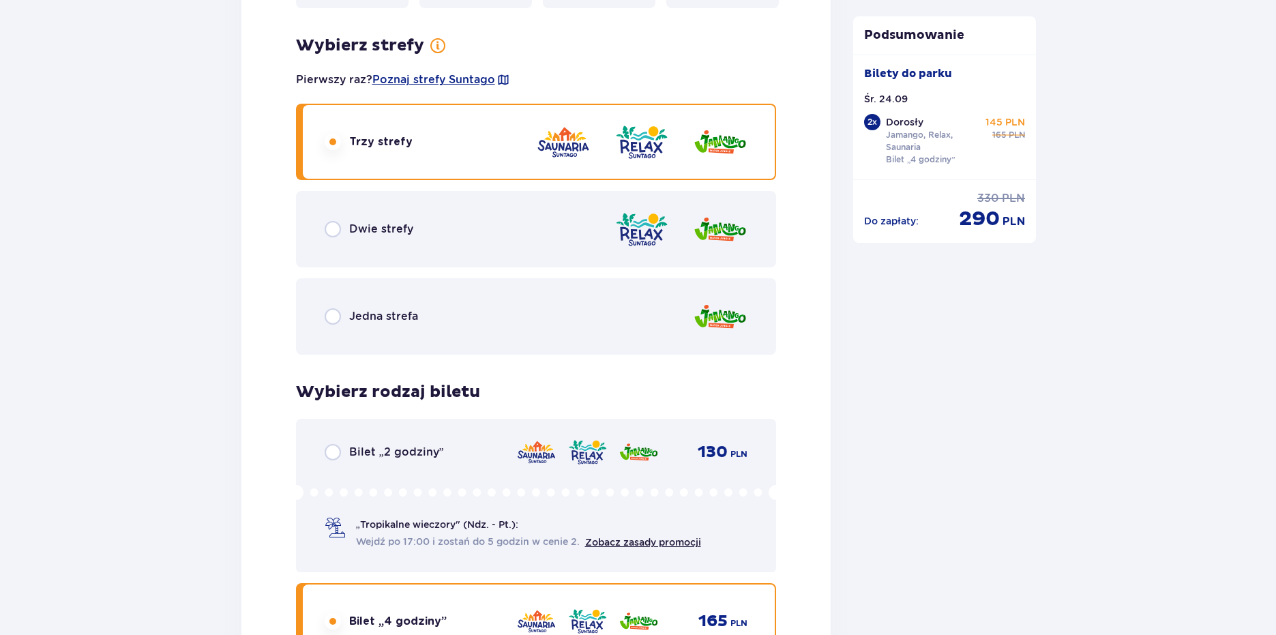
click at [352, 224] on p "Dwie strefy" at bounding box center [381, 229] width 64 height 15
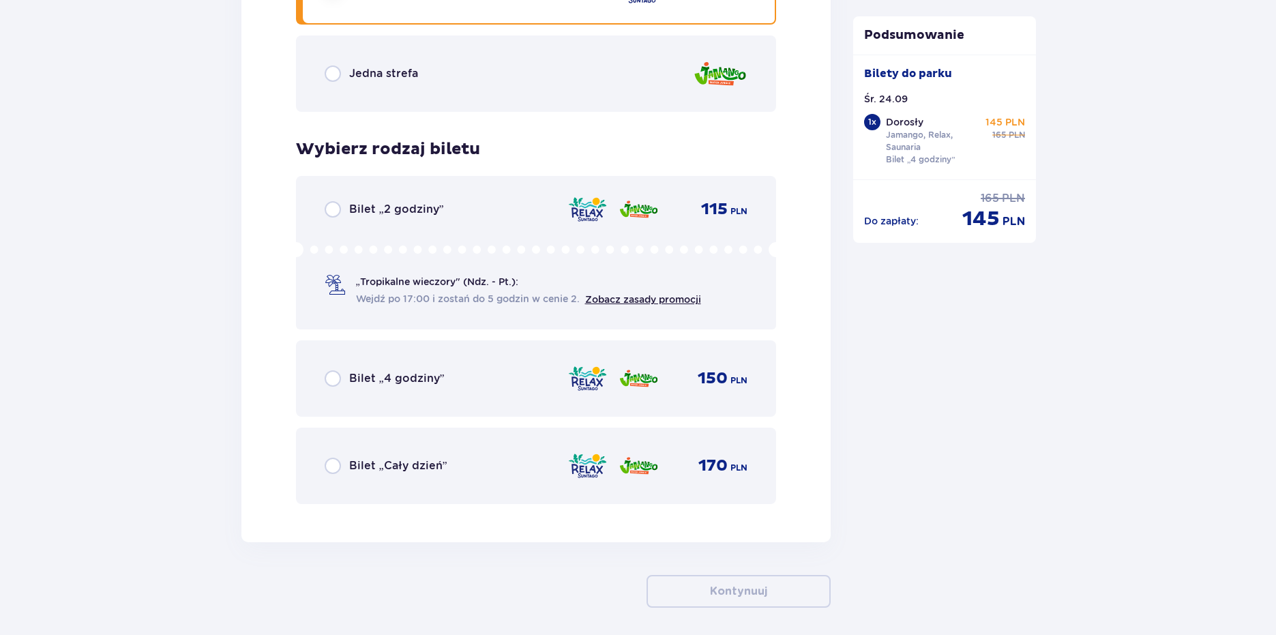
scroll to position [2083, 0]
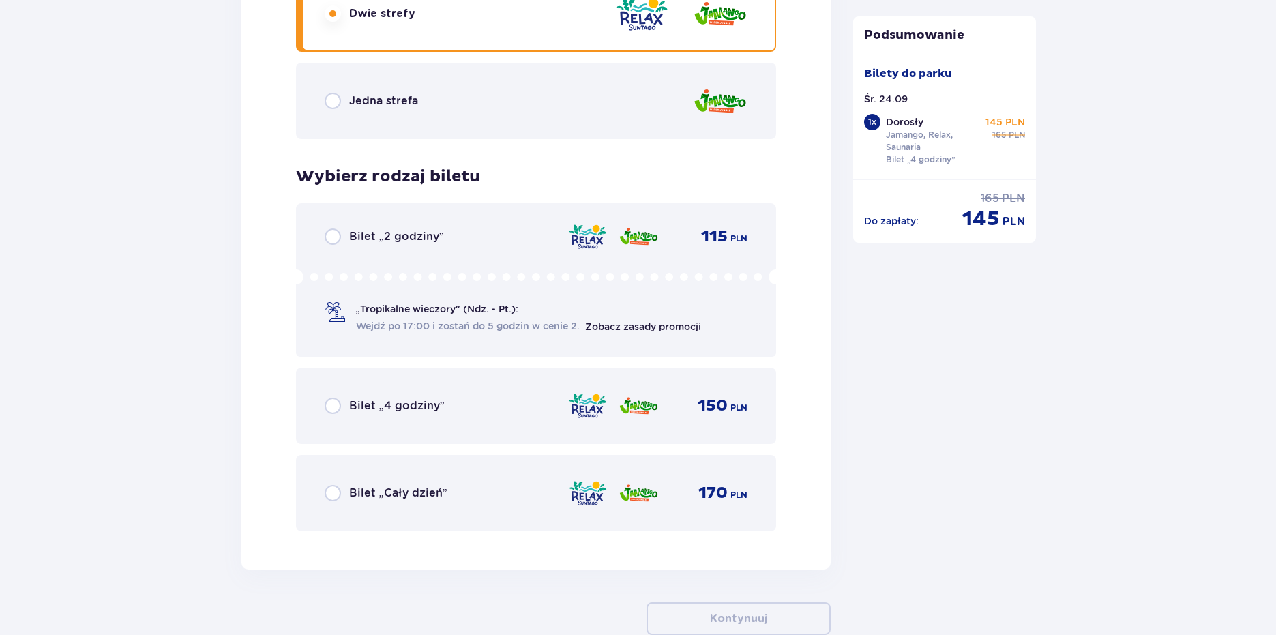
click at [360, 111] on div "Jedna strefa" at bounding box center [536, 101] width 481 height 76
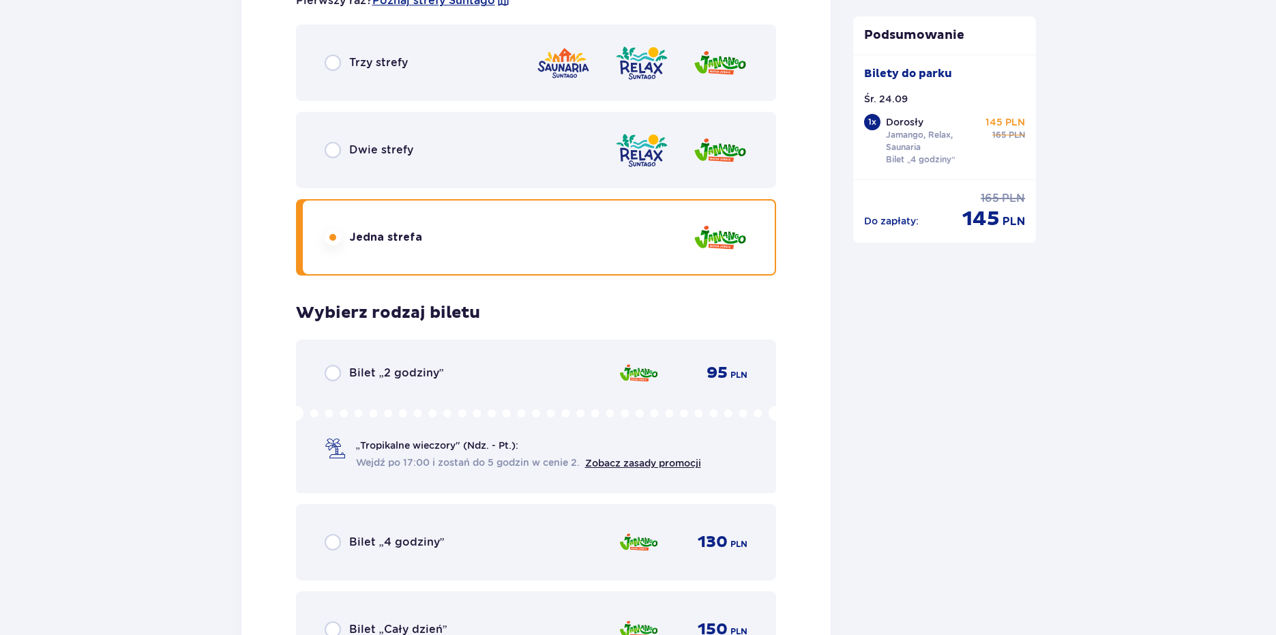
scroll to position [1919, 0]
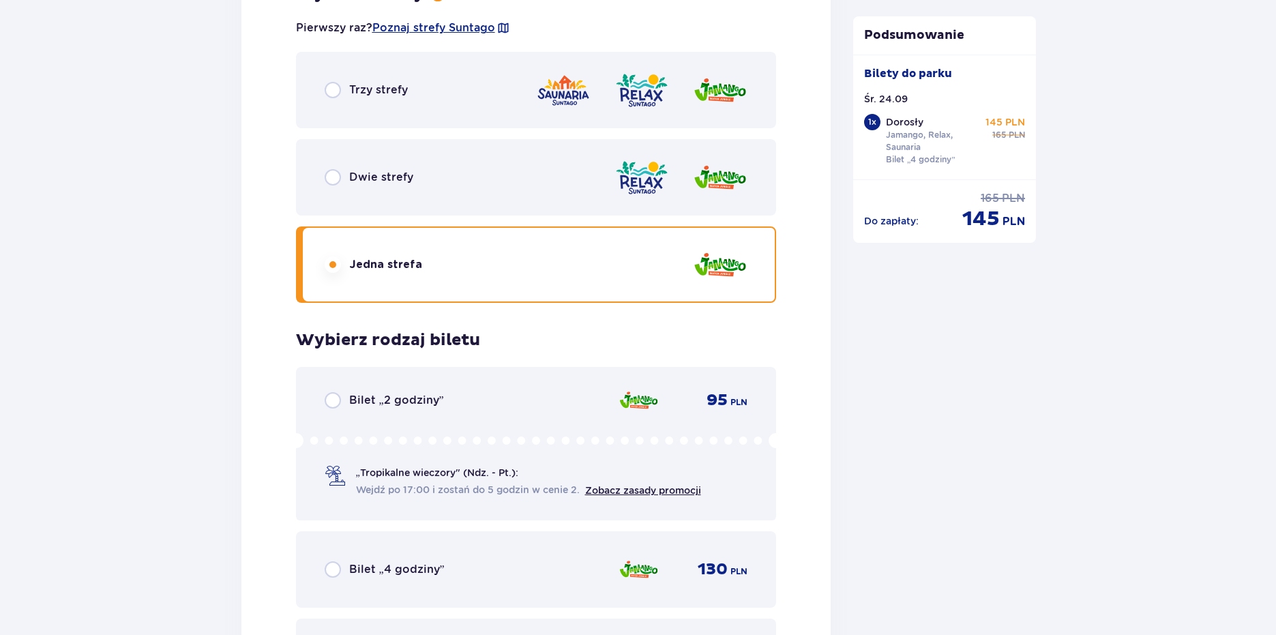
click at [327, 215] on div "Dwie strefy" at bounding box center [536, 177] width 481 height 76
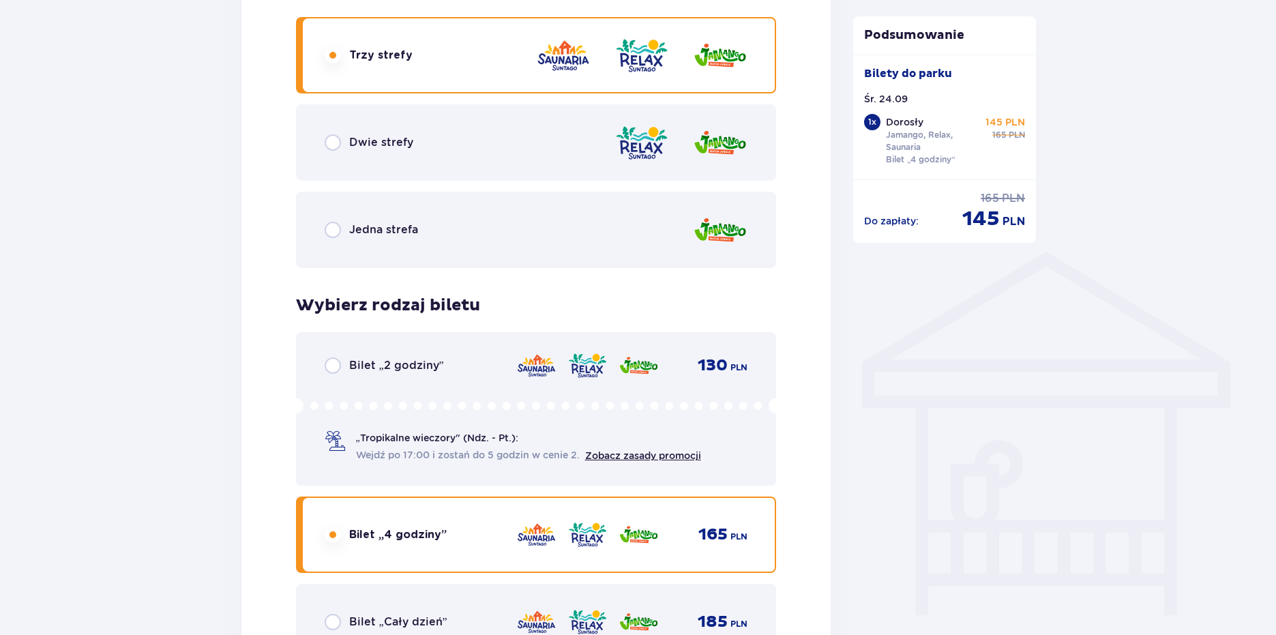
scroll to position [828, 0]
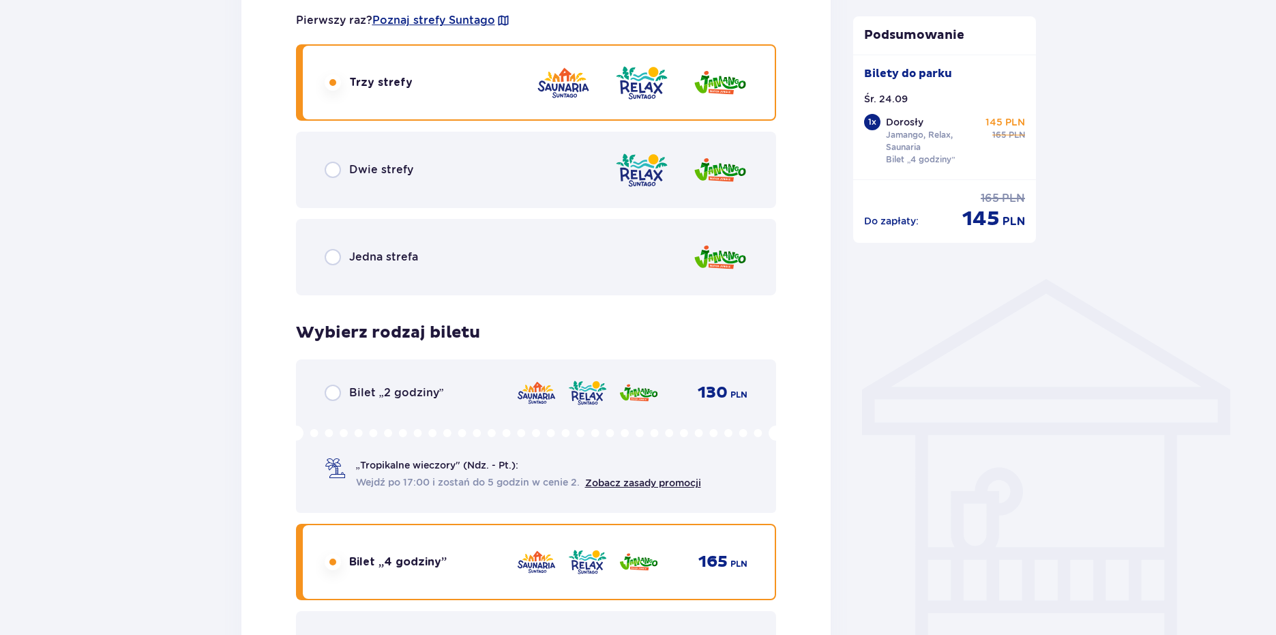
click at [355, 203] on div "Dwie strefy" at bounding box center [536, 170] width 481 height 76
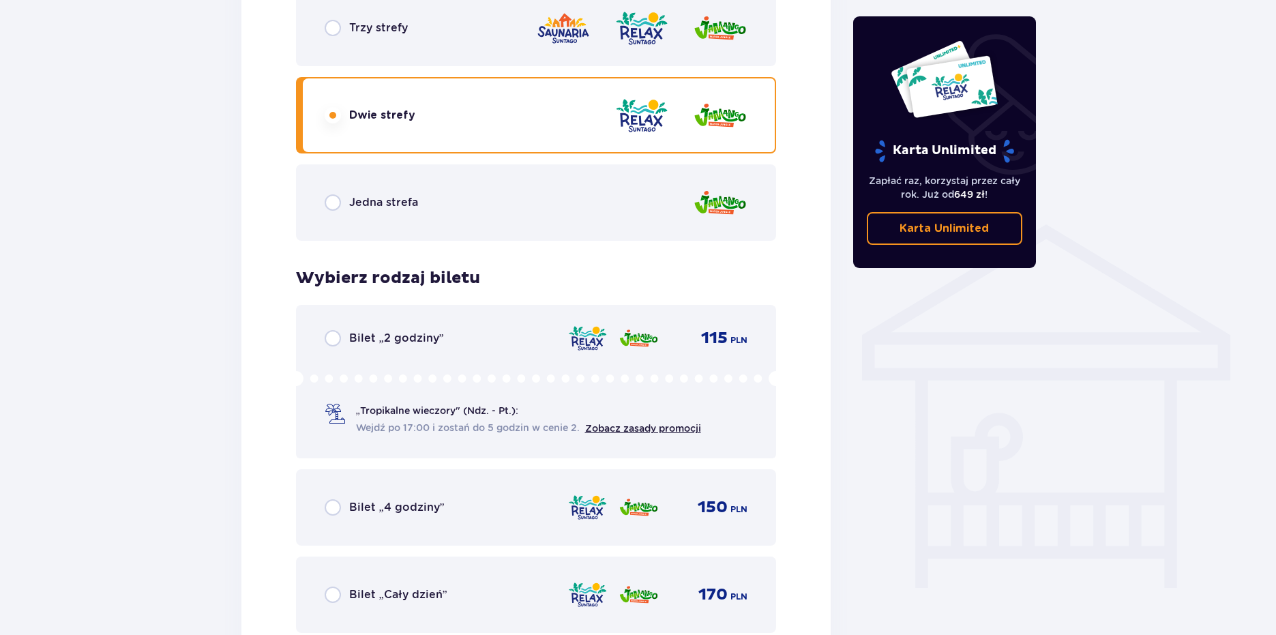
click at [170, 241] on div "Bilety Pomiń ten krok Znajdź bilety Kupuj bilety online, aby mieć gwarancję wej…" at bounding box center [638, 569] width 1276 height 2693
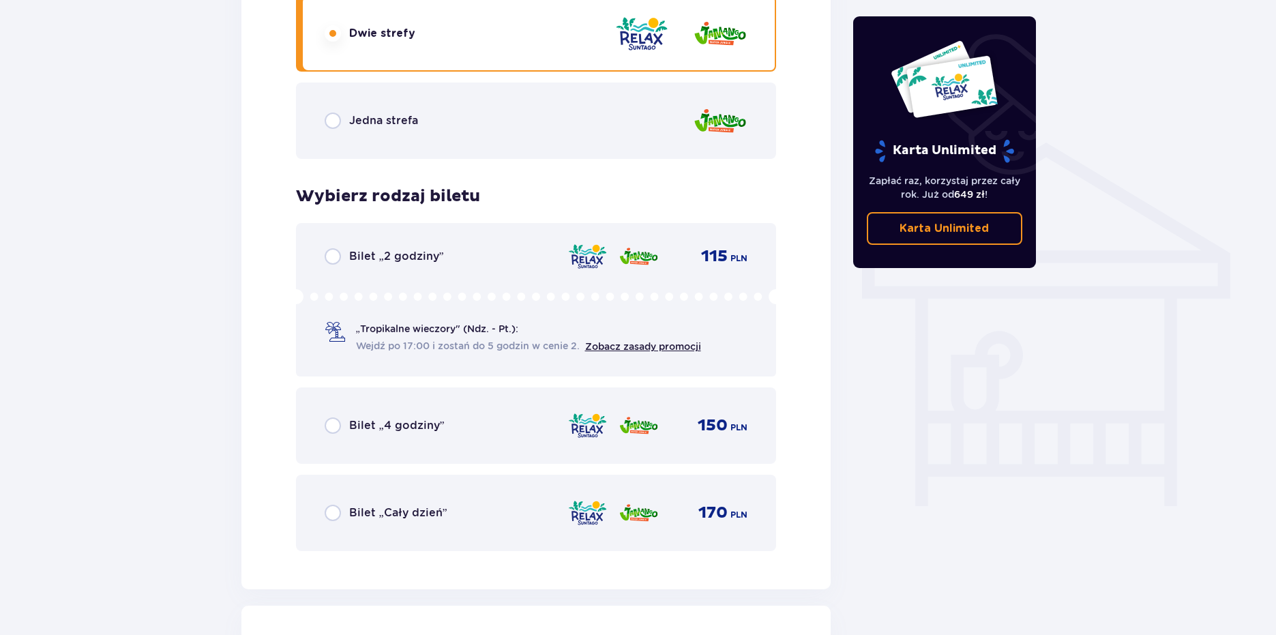
scroll to position [992, 0]
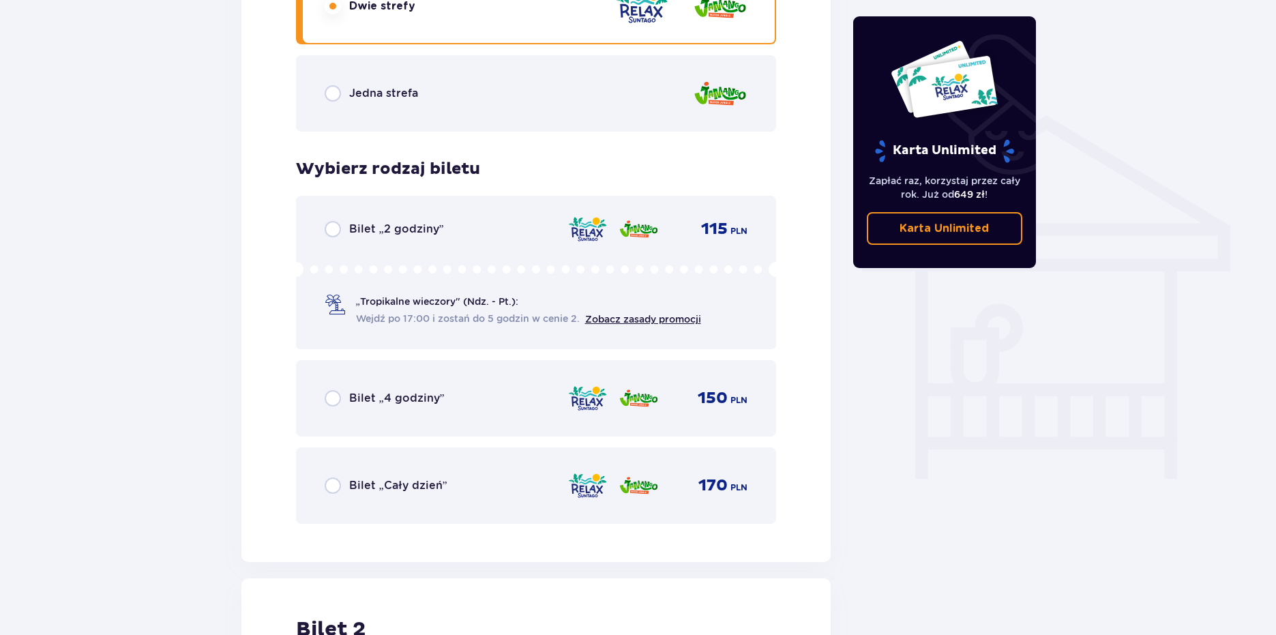
click at [325, 384] on div "Bilet „4 godziny” 150 PLN" at bounding box center [536, 398] width 423 height 29
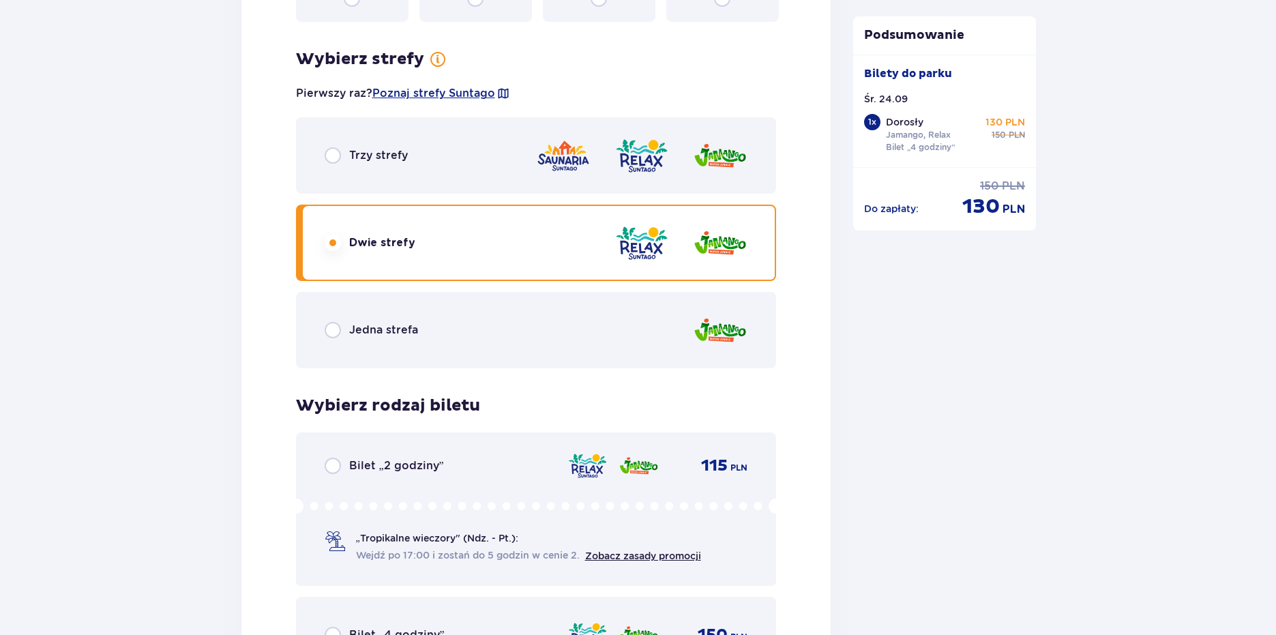
scroll to position [2017, 0]
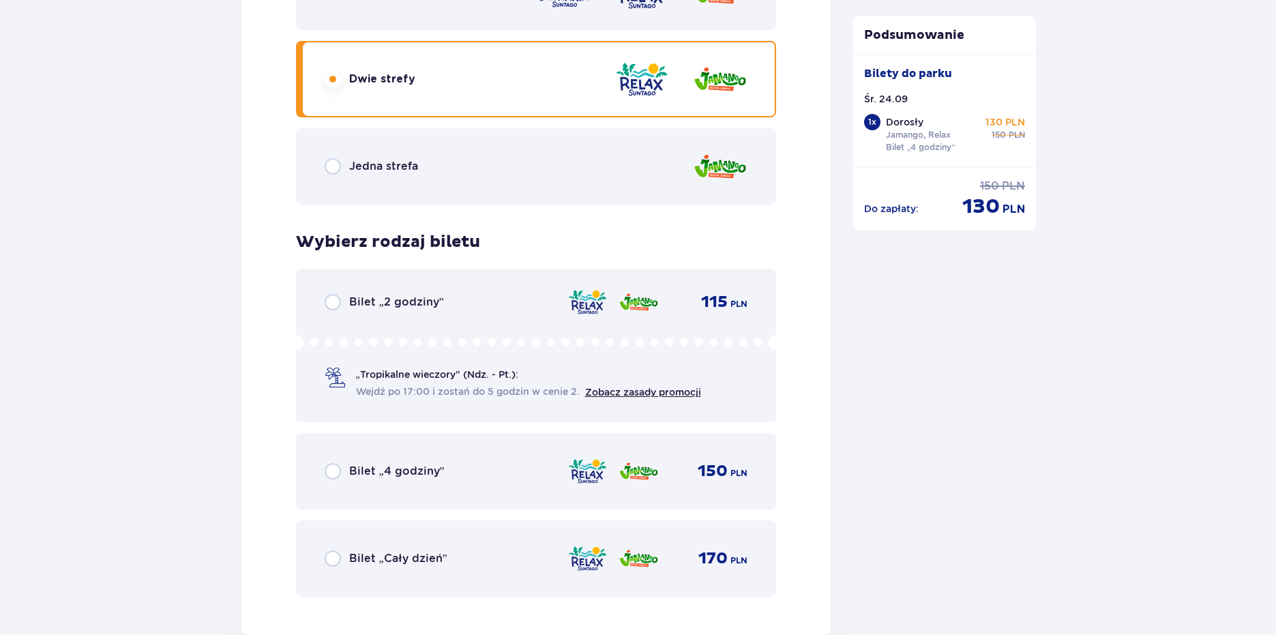
click at [347, 472] on div "Bilet „4 godziny”" at bounding box center [385, 471] width 120 height 16
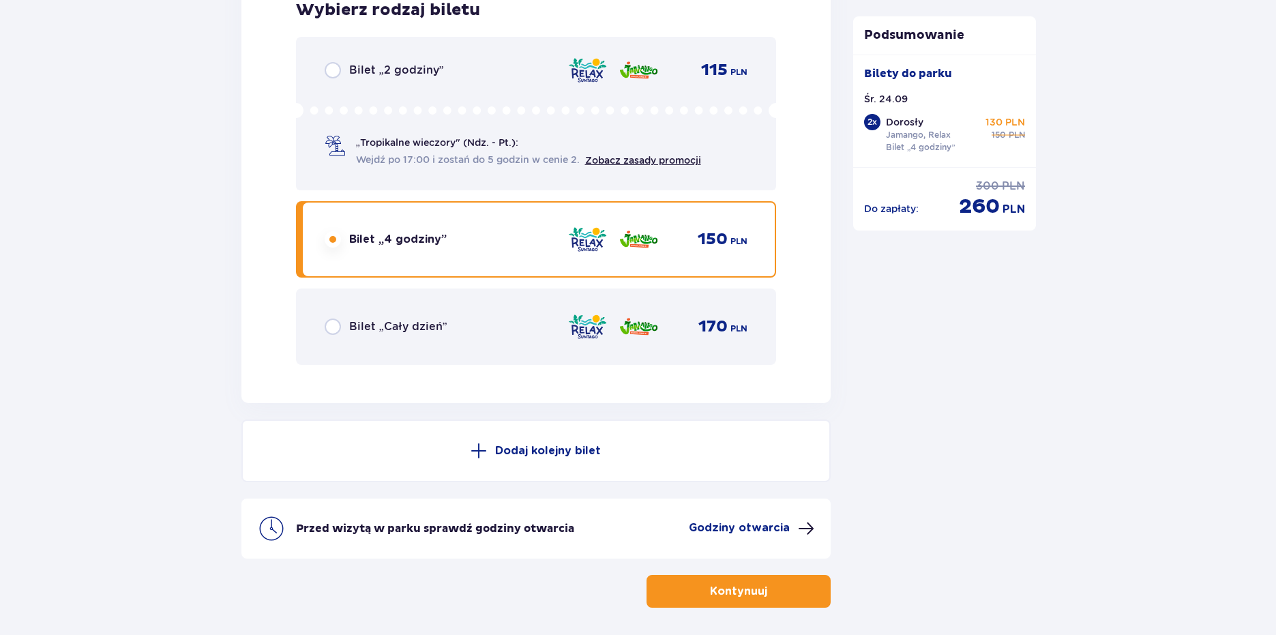
scroll to position [2304, 0]
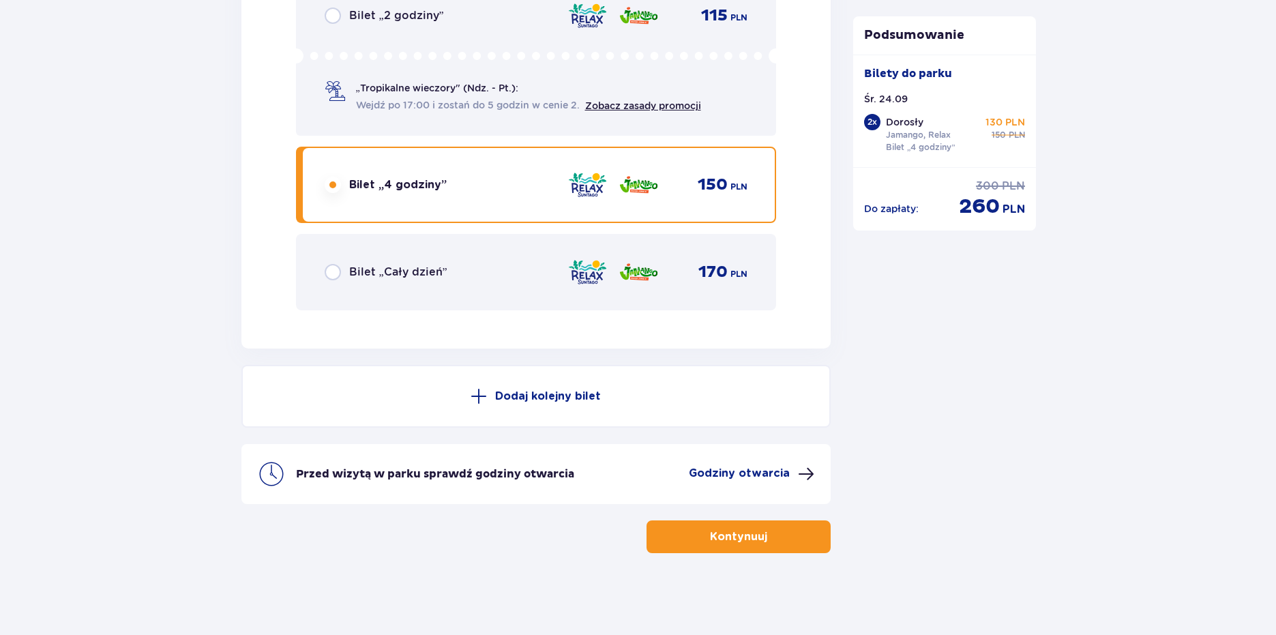
click at [751, 531] on p "Kontynuuj" at bounding box center [738, 536] width 57 height 15
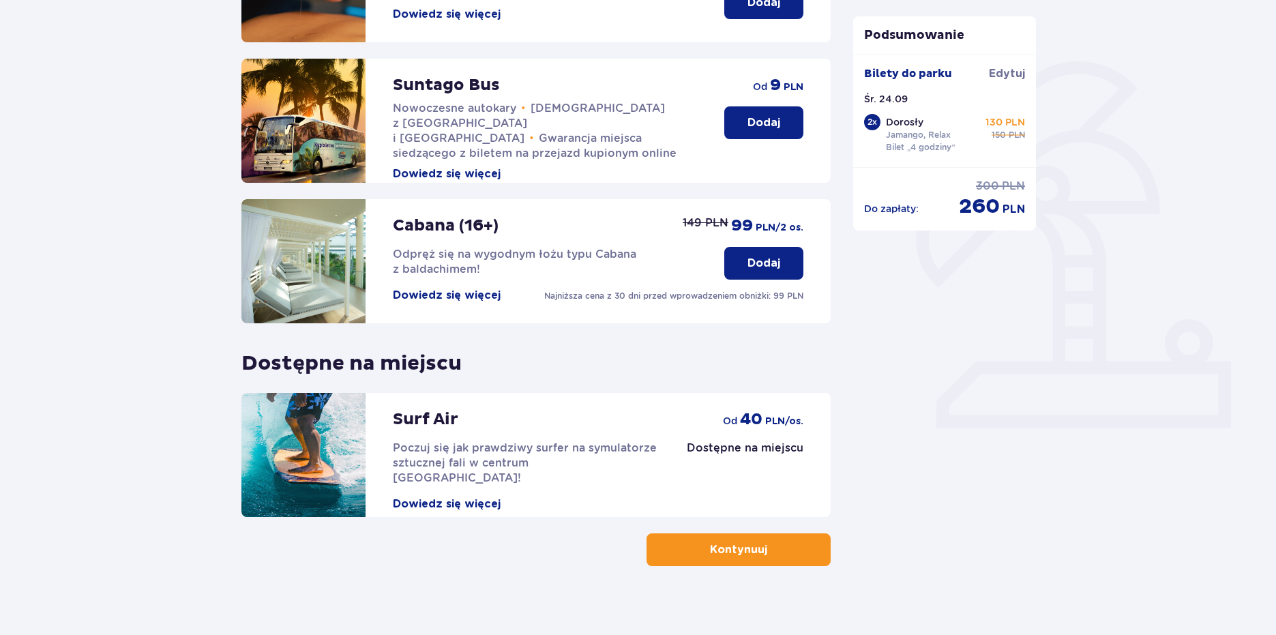
scroll to position [290, 0]
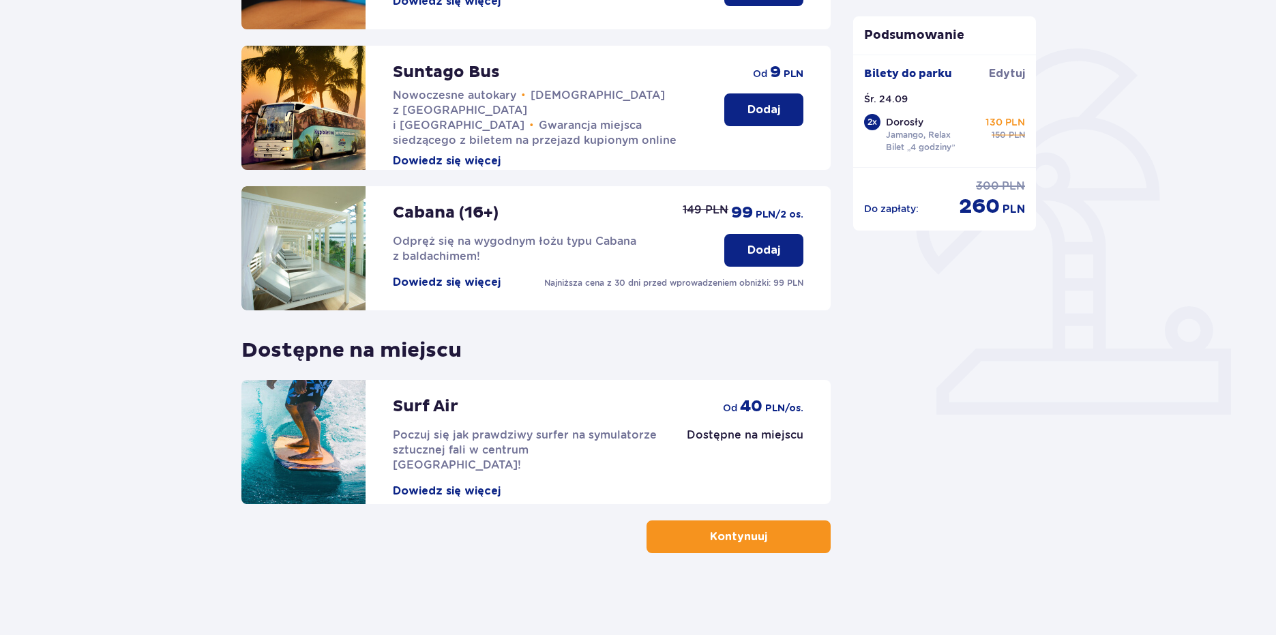
click at [721, 541] on p "Kontynuuj" at bounding box center [738, 536] width 57 height 15
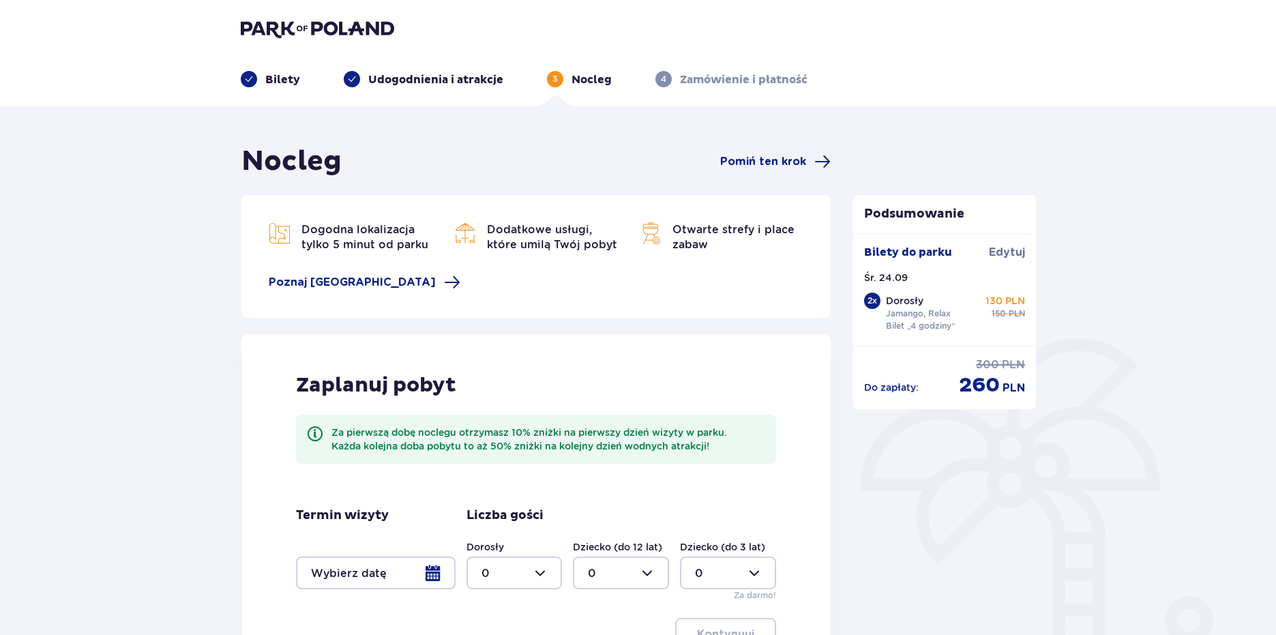
click at [851, 498] on div "Podsumowanie Bilety do parku Edytuj Śr. 24.09 2 x Dorosły Jamango, Relax Bilet …" at bounding box center [944, 441] width 205 height 593
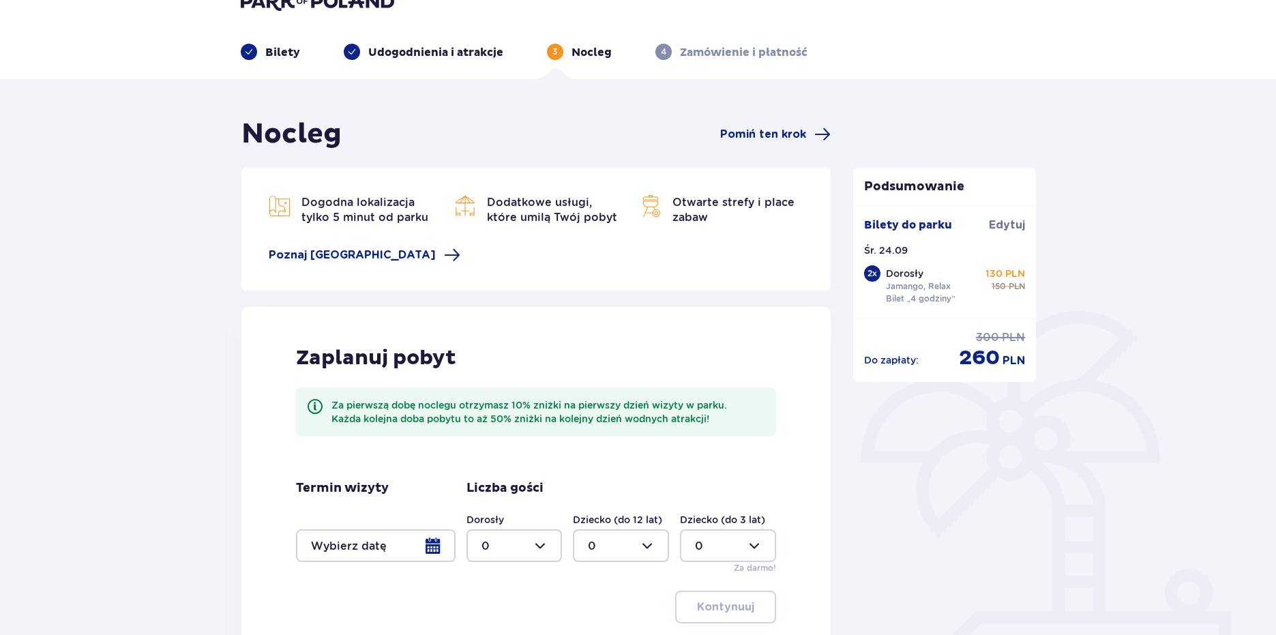
scroll to position [185, 0]
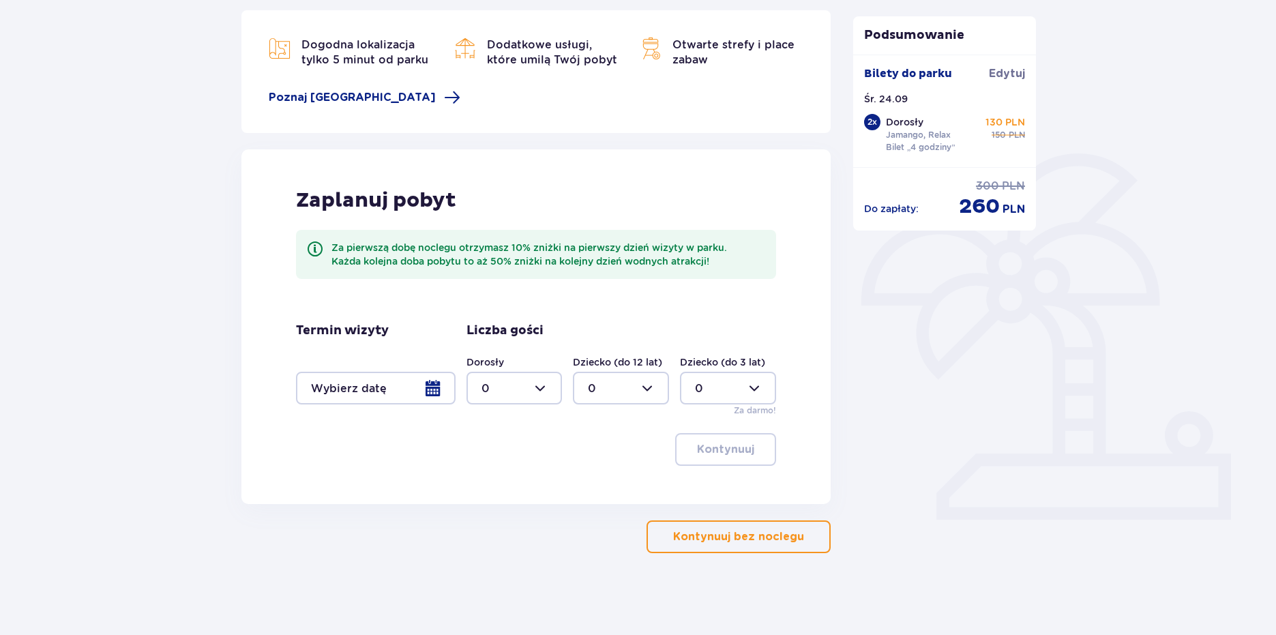
click at [673, 544] on p "Kontynuuj bez noclegu" at bounding box center [738, 536] width 131 height 15
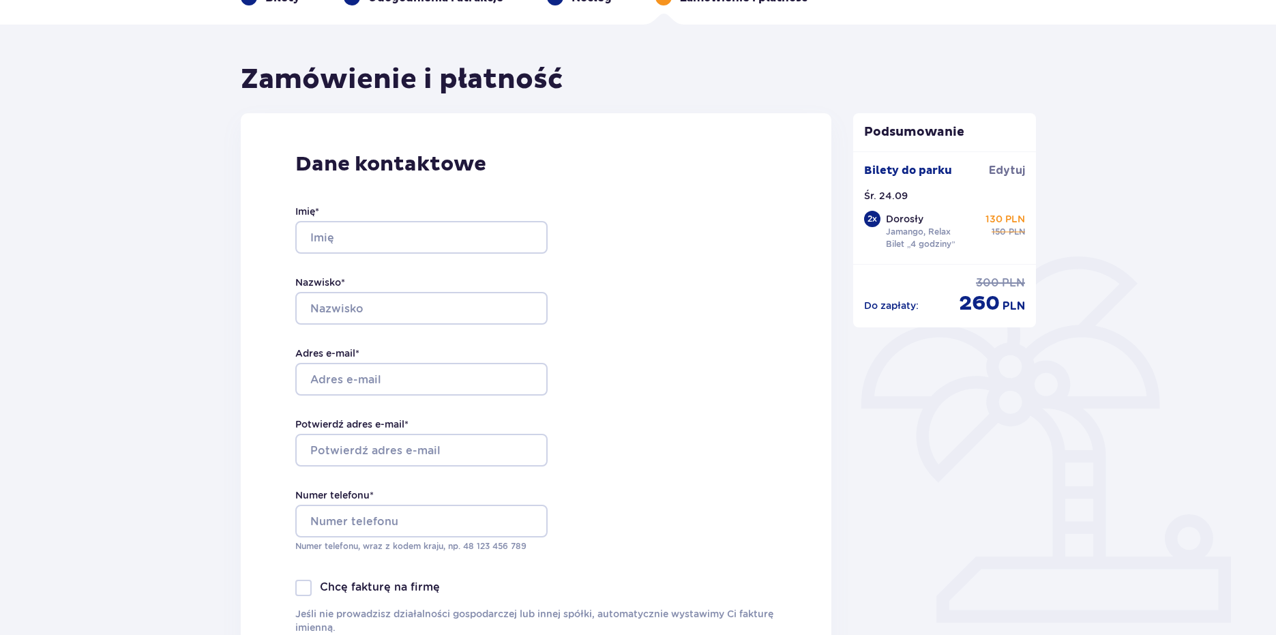
scroll to position [109, 0]
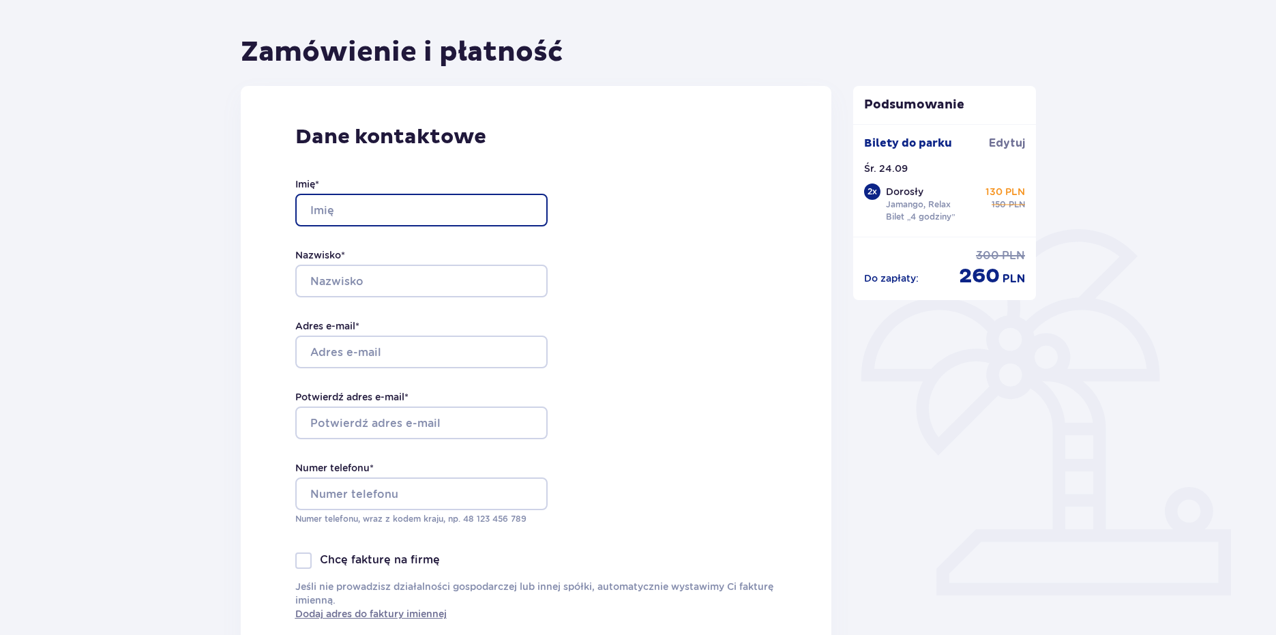
click at [333, 211] on input "Imię *" at bounding box center [421, 210] width 252 height 33
type input "Alan"
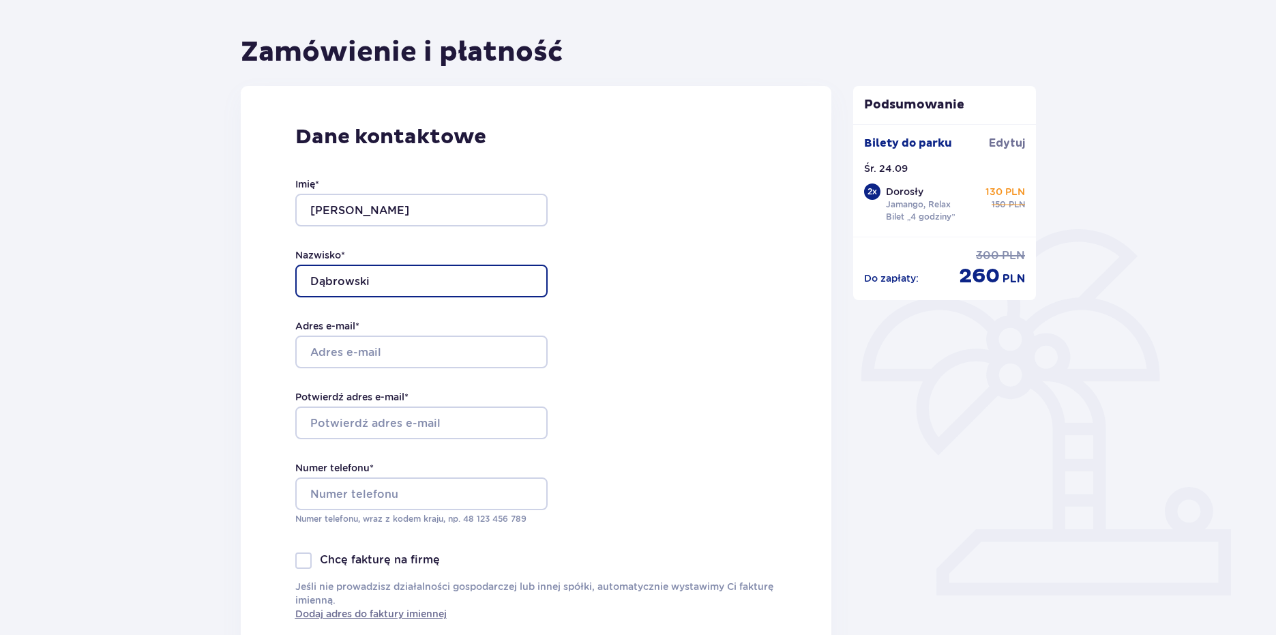
type input "Dąbrowski"
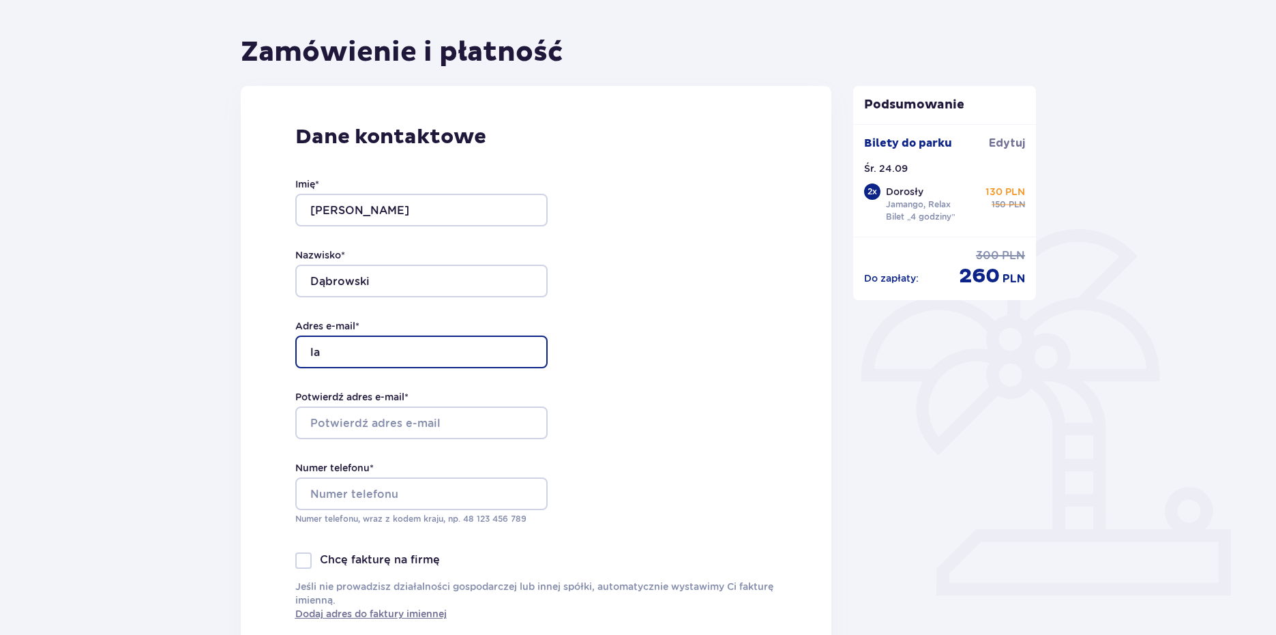
type input "l"
type input "alan.dab@icloud.com"
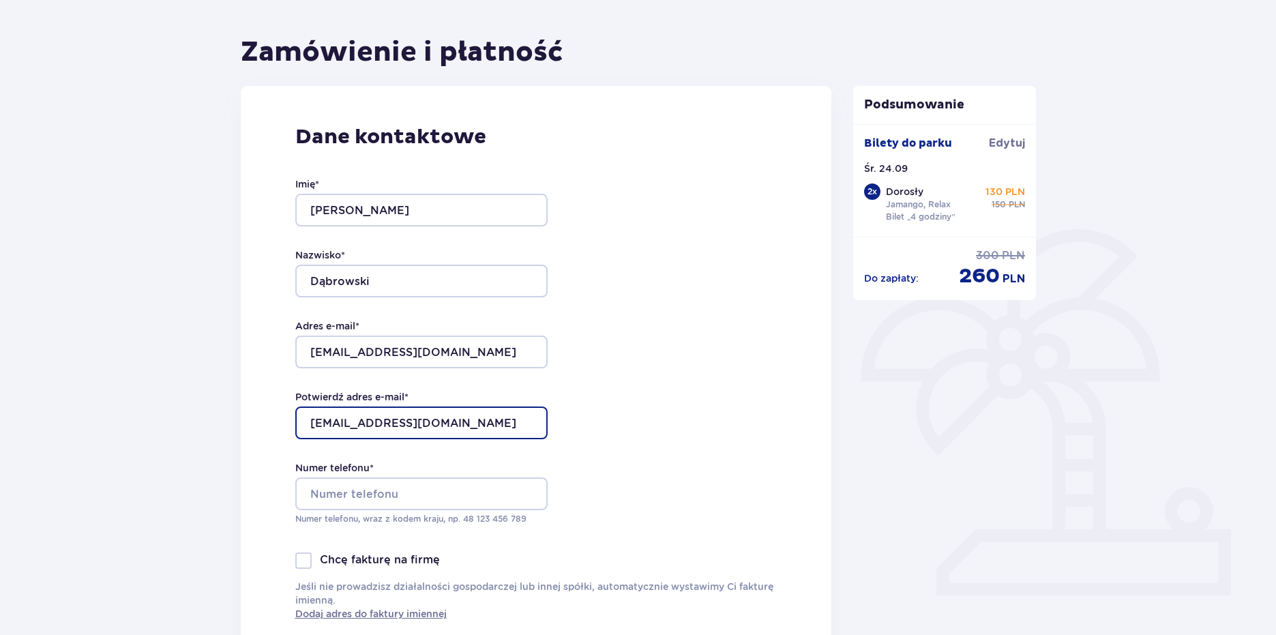
type input "alan.dab@icloud.com"
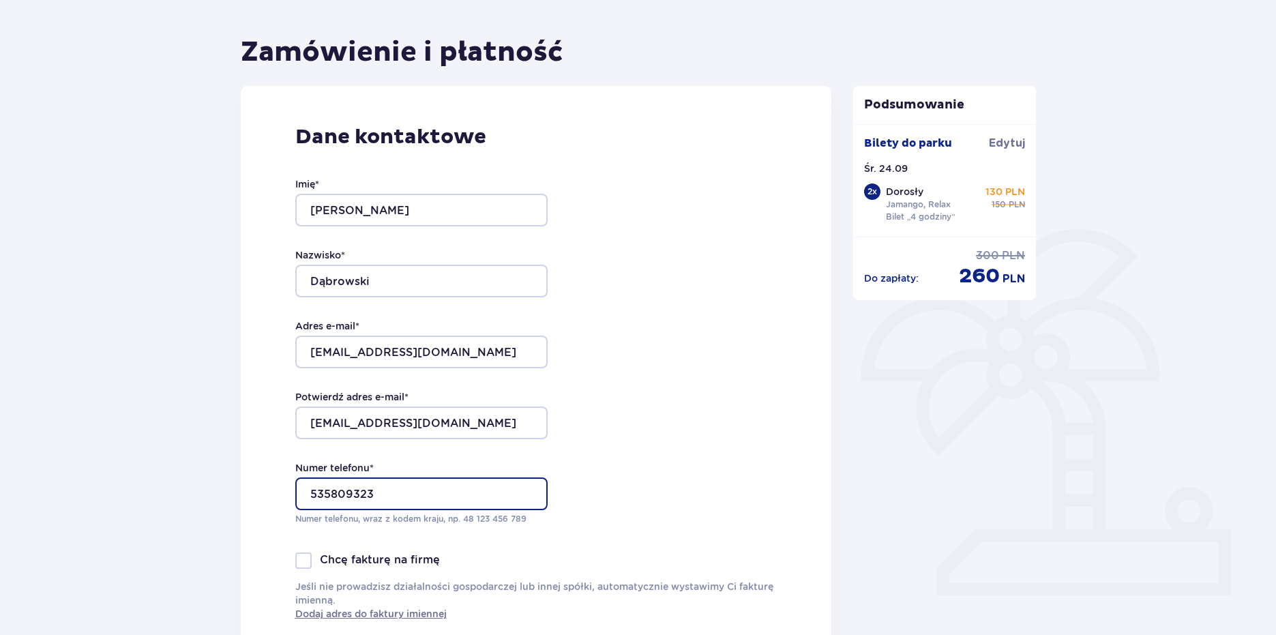
type input "535809323"
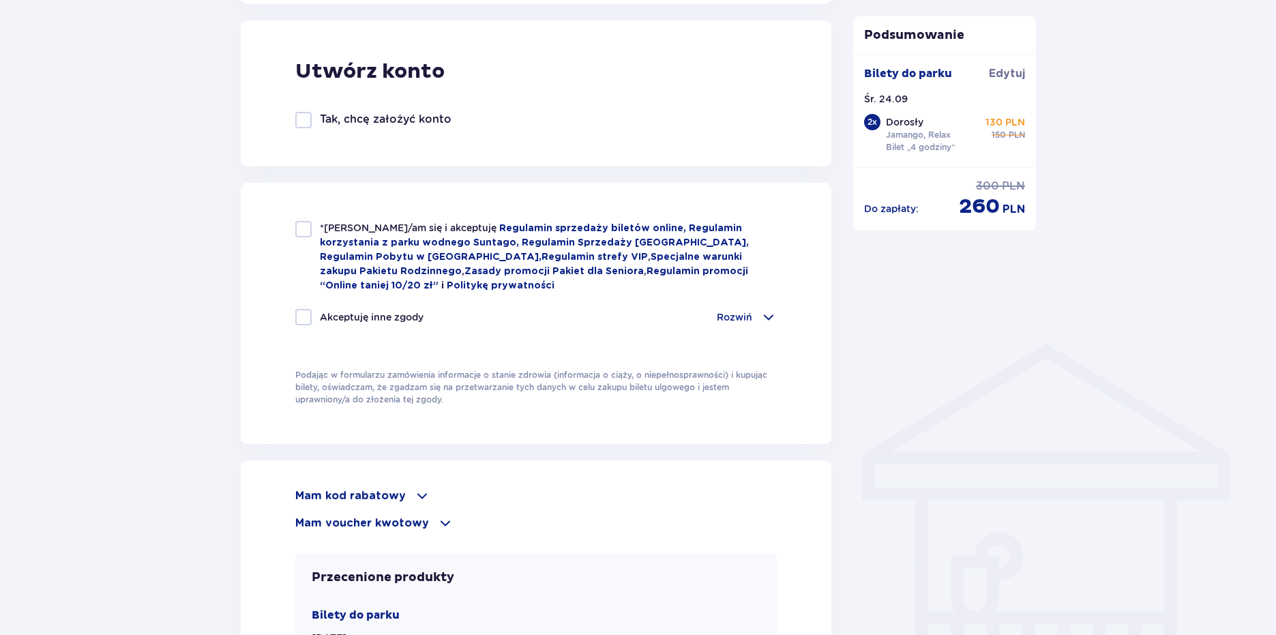
scroll to position [791, 0]
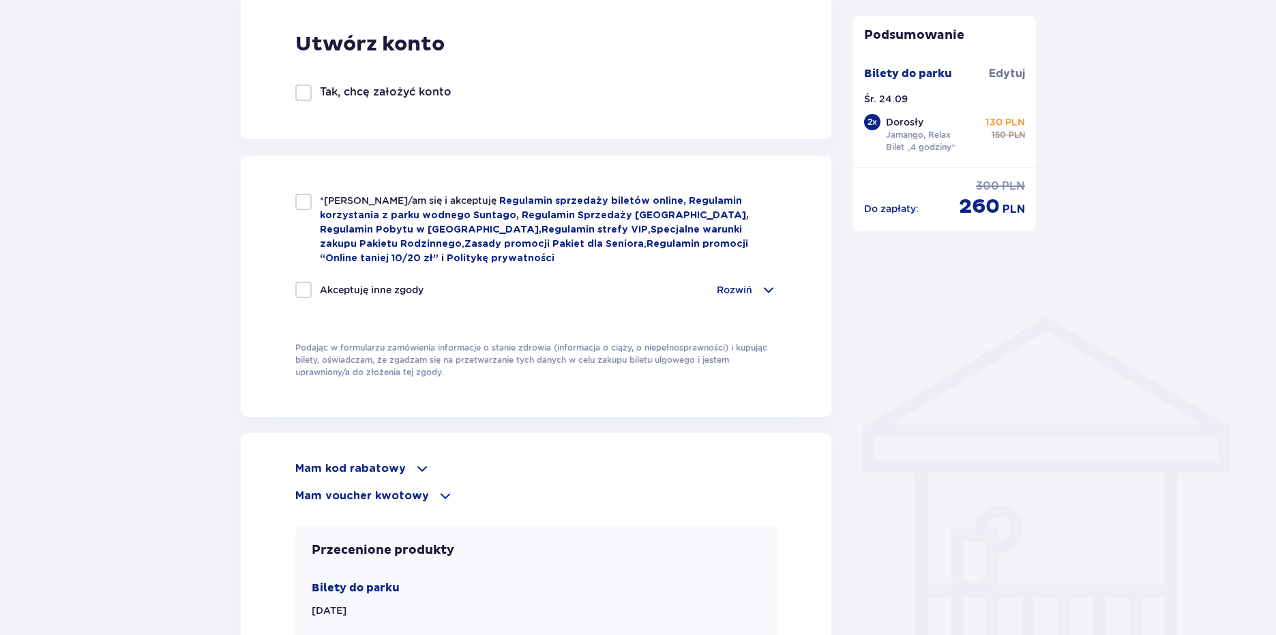
click at [305, 202] on div at bounding box center [303, 202] width 16 height 16
checkbox input "true"
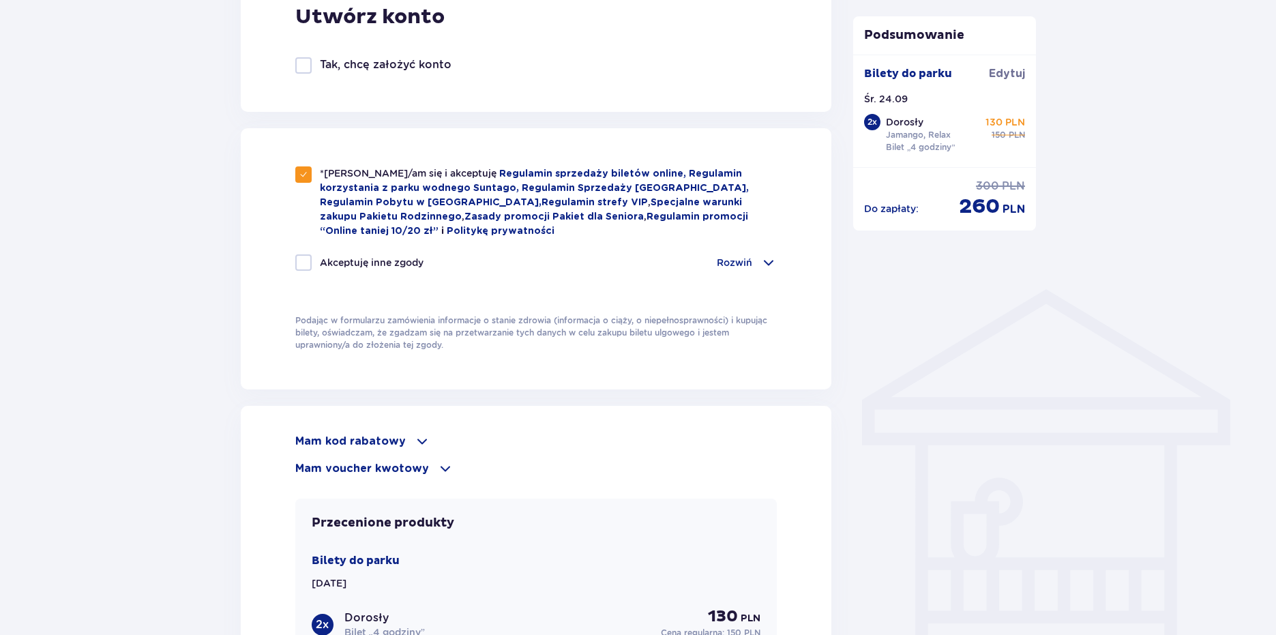
click at [118, 239] on div "Zamówienie i płatność Dane kontaktowe Imię * Alan Nazwisko * Dąbrowski Adres e-…" at bounding box center [638, 139] width 1276 height 1702
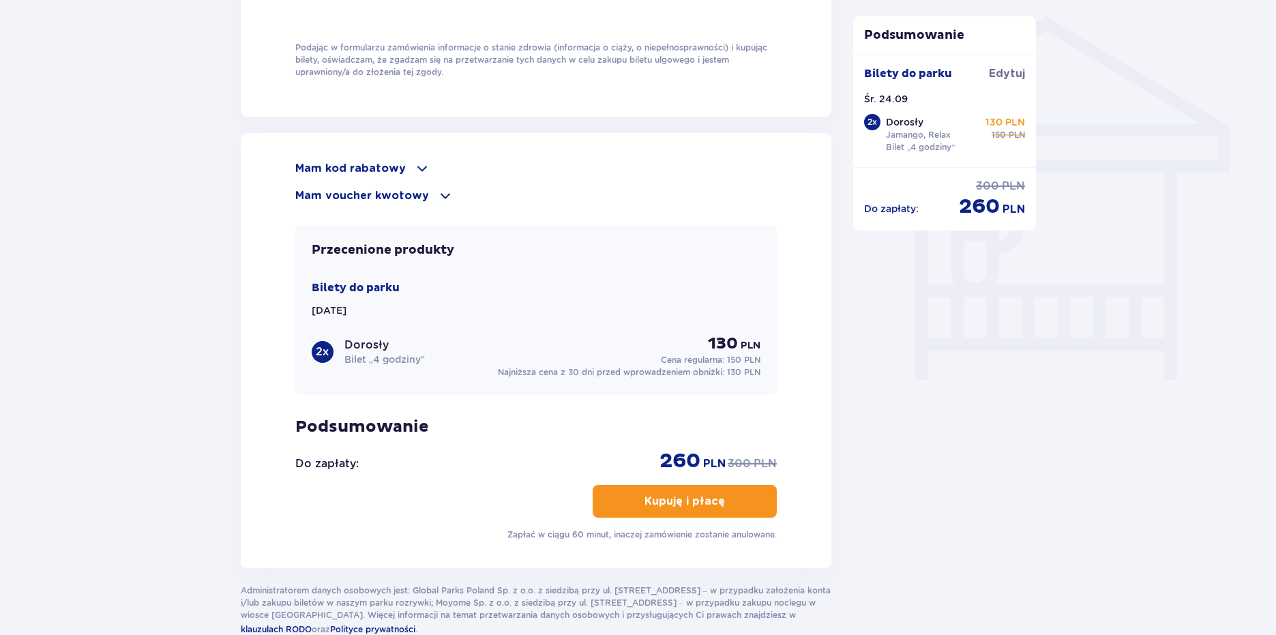
scroll to position [1064, 0]
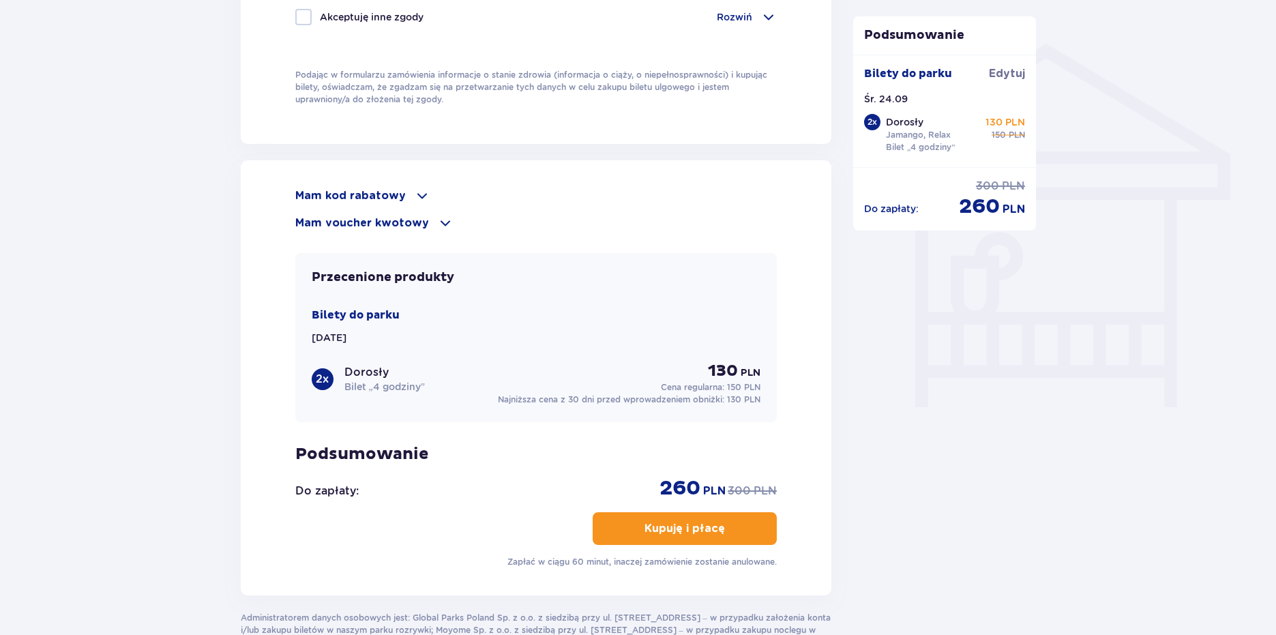
click at [353, 188] on p "Mam kod rabatowy" at bounding box center [350, 195] width 110 height 15
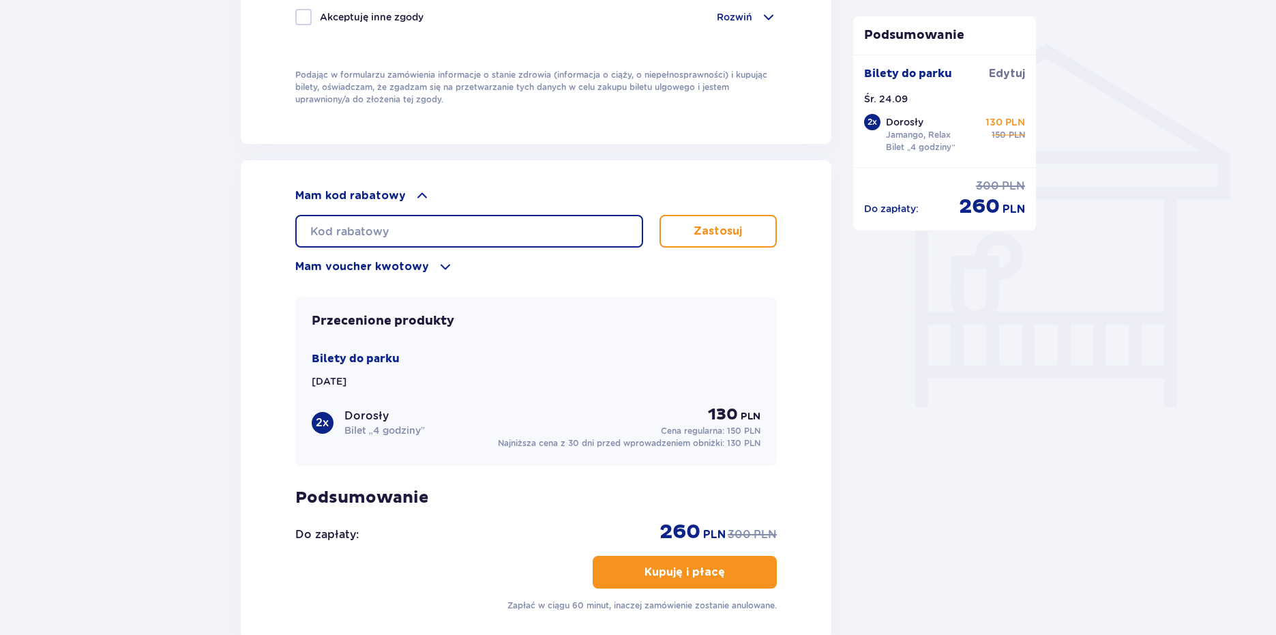
click at [412, 218] on input "text" at bounding box center [469, 231] width 348 height 33
click at [680, 226] on button "Zastosuj" at bounding box center [718, 231] width 118 height 33
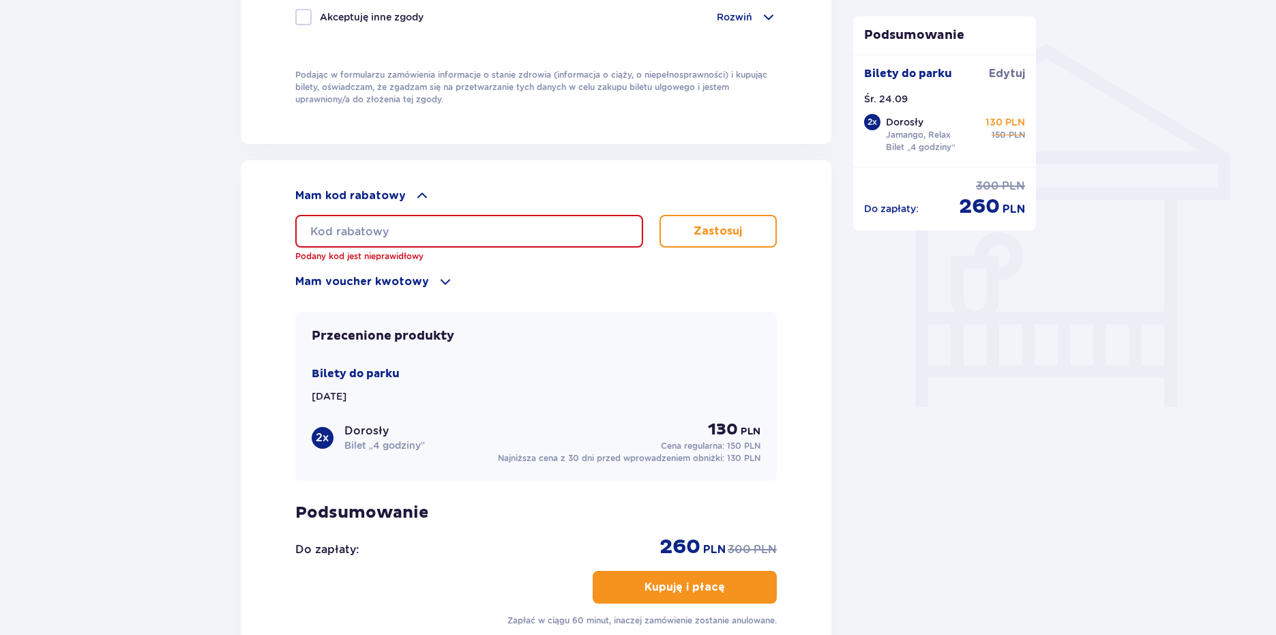
click at [607, 215] on input "text" at bounding box center [469, 231] width 348 height 33
paste input "Kod Już Zastosowany"
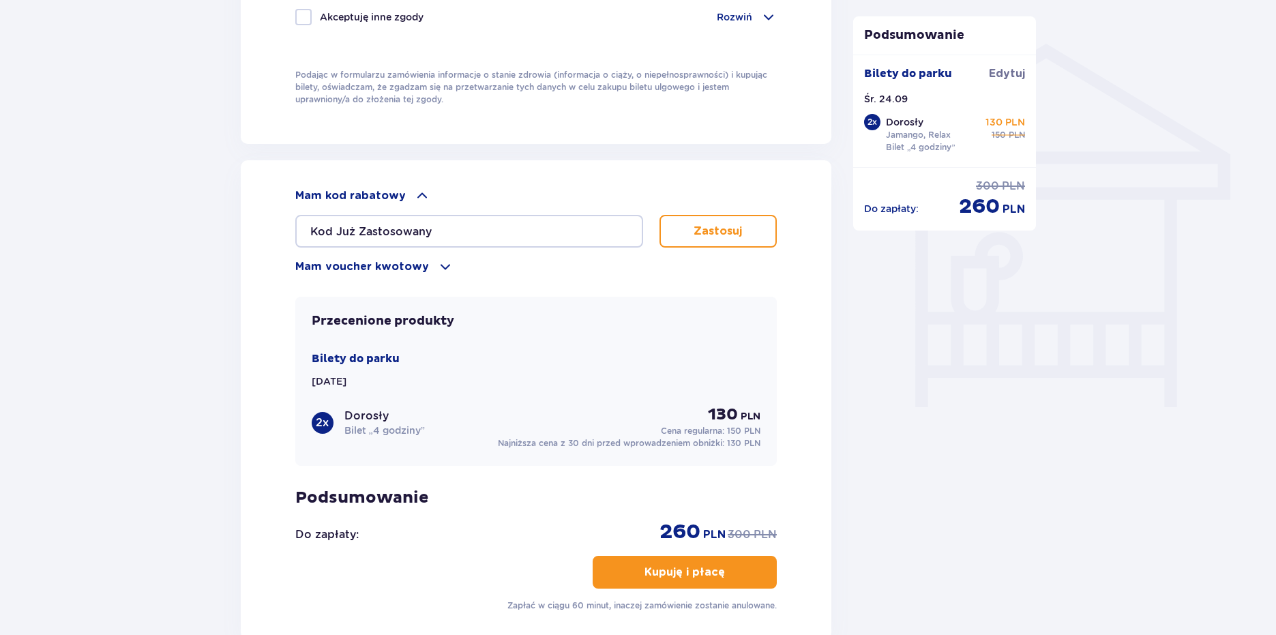
click at [699, 224] on p "Zastosuj" at bounding box center [717, 231] width 48 height 15
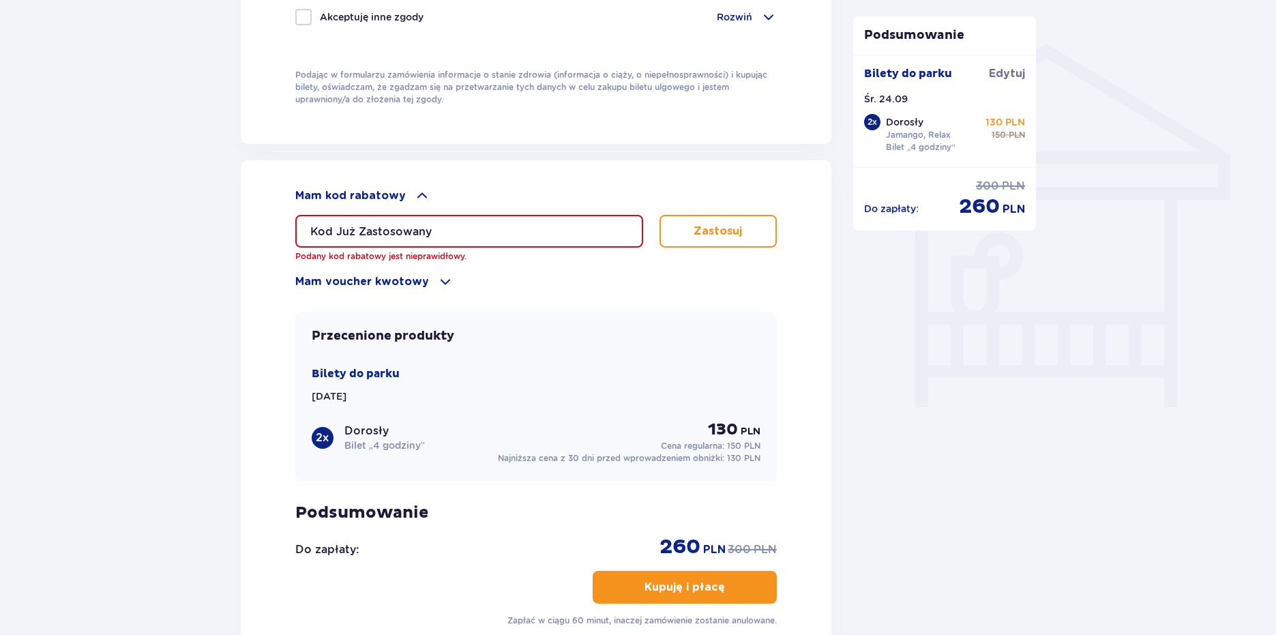
click at [555, 204] on div "Kod Już Zastosowany Podany kod rabatowy jest nieprawidłowy. Zastosuj" at bounding box center [536, 233] width 482 height 59
click at [456, 215] on input "Kod Już Zastosowany" at bounding box center [469, 231] width 348 height 33
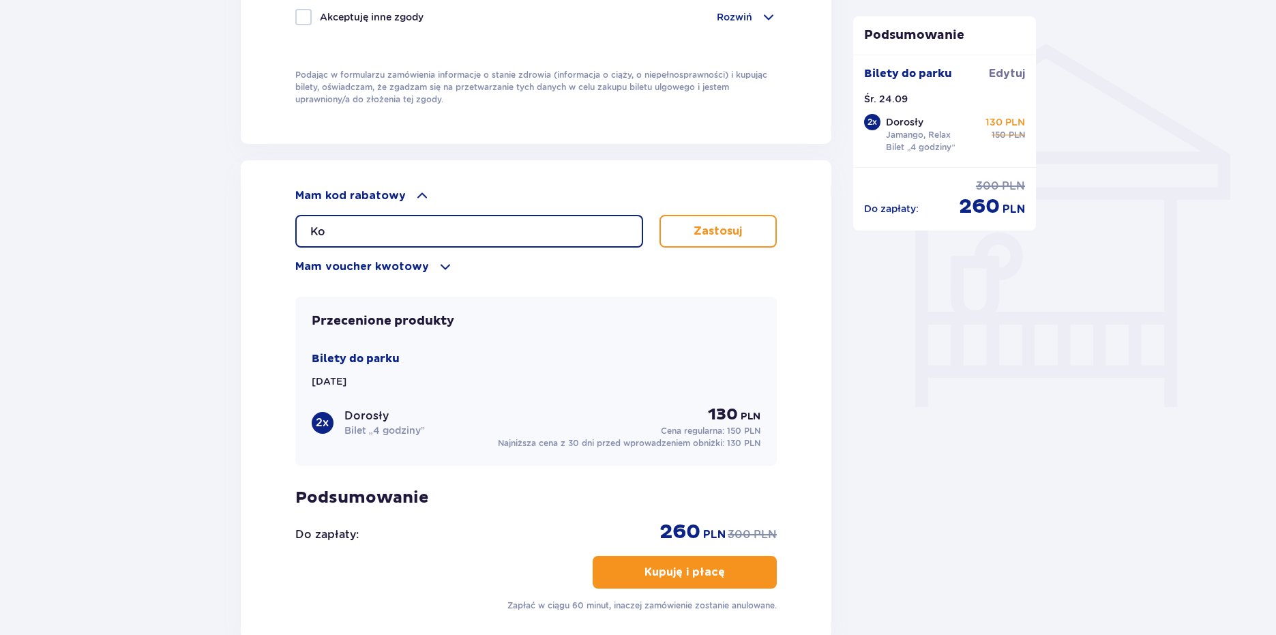
type input "K"
click at [680, 556] on button "Kupuję i płacę" at bounding box center [684, 572] width 184 height 33
